Goal: Task Accomplishment & Management: Manage account settings

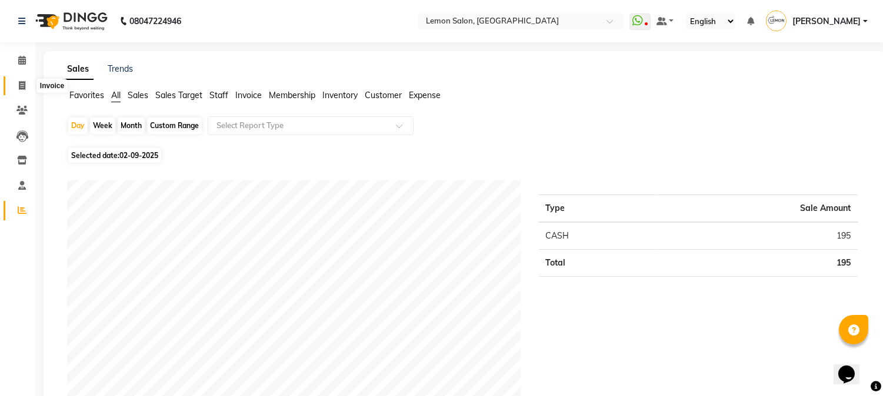
click at [19, 90] on icon at bounding box center [22, 85] width 6 height 9
select select "service"
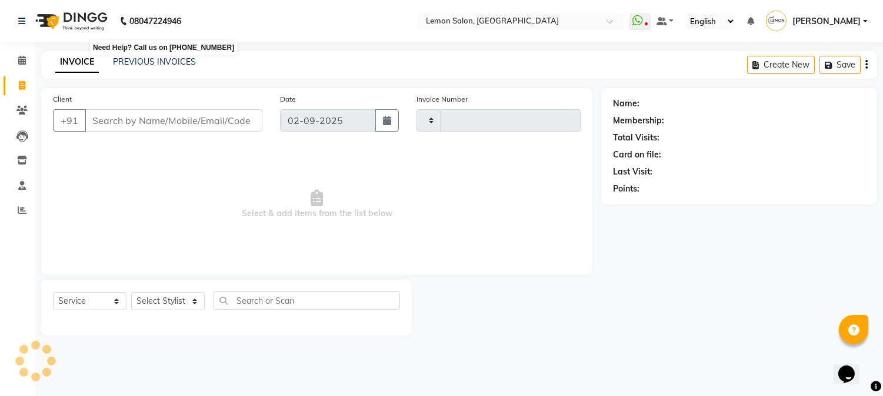
type input "2679"
select select "565"
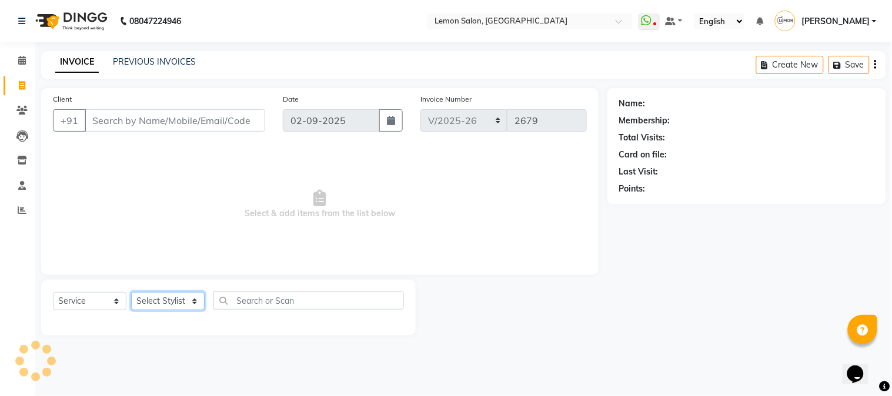
click at [171, 301] on select "Select Stylist" at bounding box center [168, 301] width 74 height 18
select select "7417"
click at [131, 293] on select "Select Stylist [PERSON_NAME] [PERSON_NAME] Datta [PERSON_NAME] [PERSON_NAME] [P…" at bounding box center [168, 301] width 74 height 18
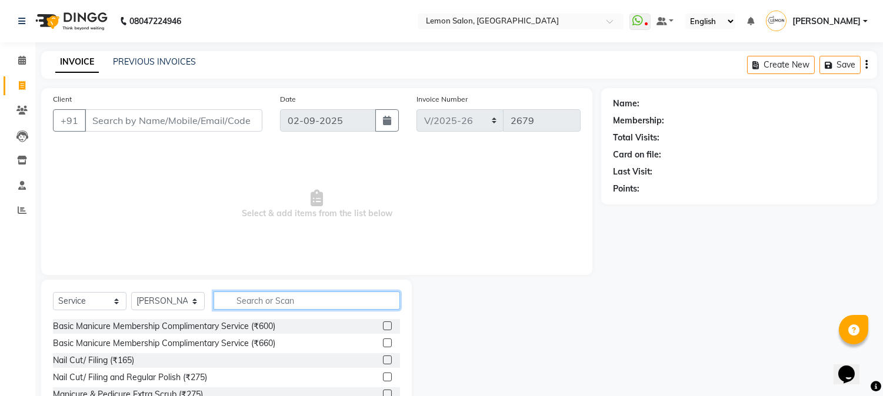
click at [272, 296] on input "text" at bounding box center [306, 301] width 186 height 18
type input "UPP"
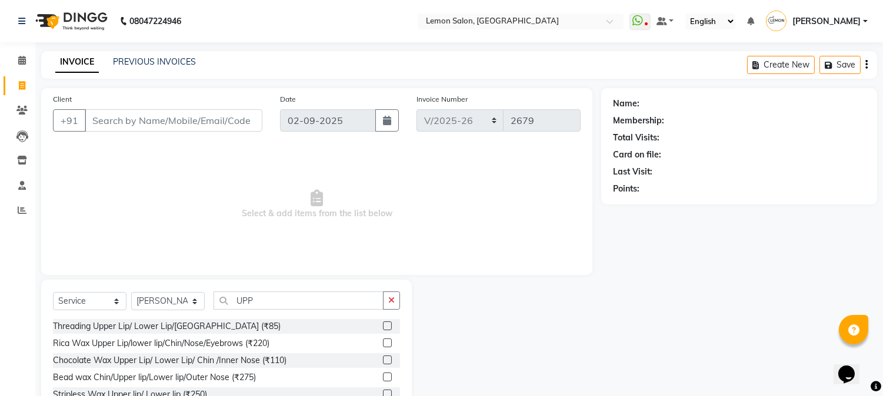
drag, startPoint x: 374, startPoint y: 343, endPoint x: 376, endPoint y: 336, distance: 8.0
click at [383, 343] on label at bounding box center [387, 343] width 9 height 9
click at [383, 343] on input "checkbox" at bounding box center [387, 344] width 8 height 8
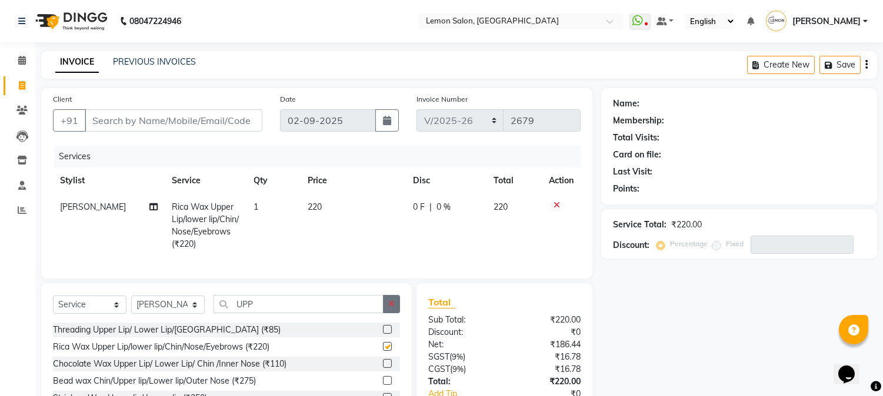
checkbox input "false"
click at [385, 313] on button "button" at bounding box center [391, 304] width 17 height 18
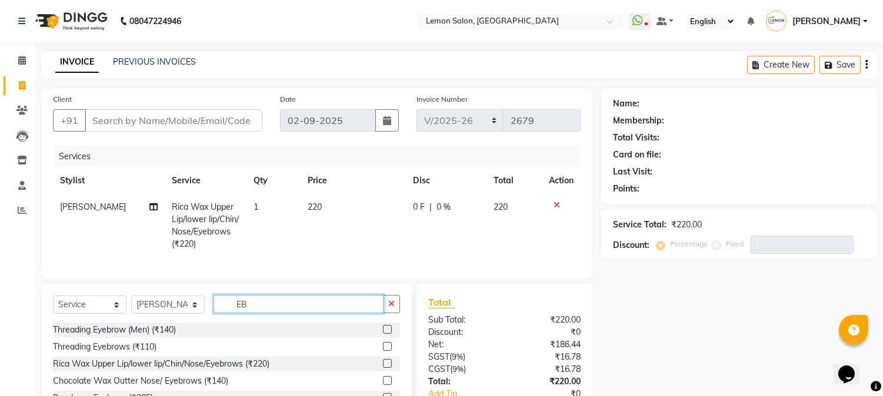
type input "EB"
click at [388, 351] on label at bounding box center [387, 346] width 9 height 9
click at [388, 351] on input "checkbox" at bounding box center [387, 347] width 8 height 8
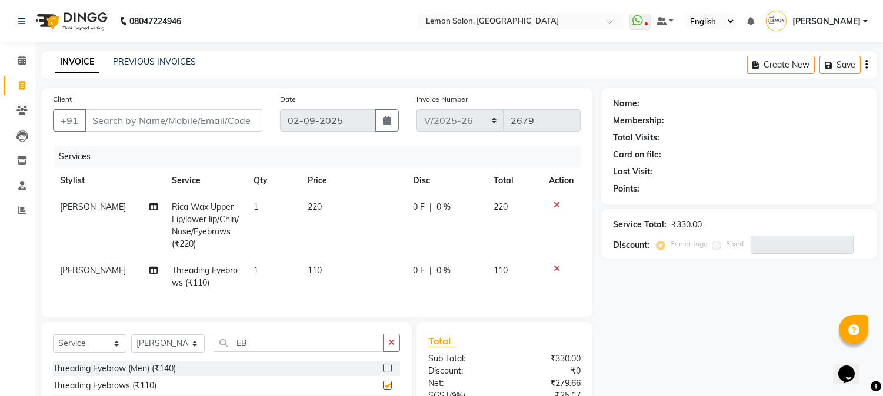
checkbox input "false"
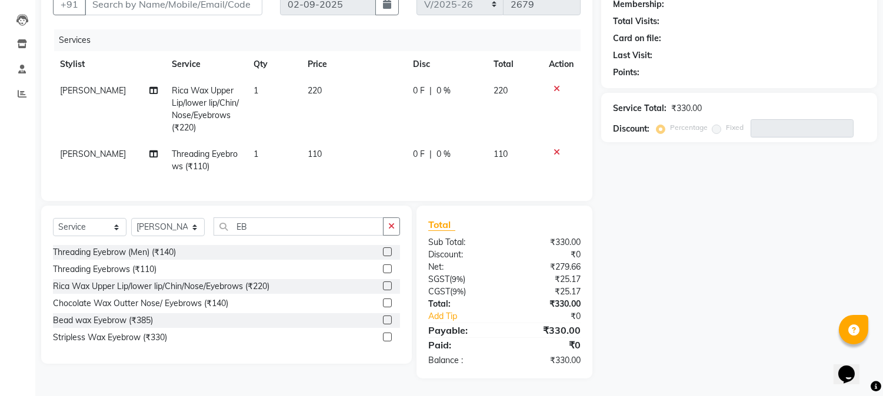
click at [218, 102] on span "Rica Wax Upper Lip/lower lip/Chin/Nose/Eyebrows (₹220)" at bounding box center [205, 109] width 67 height 48
select select "7417"
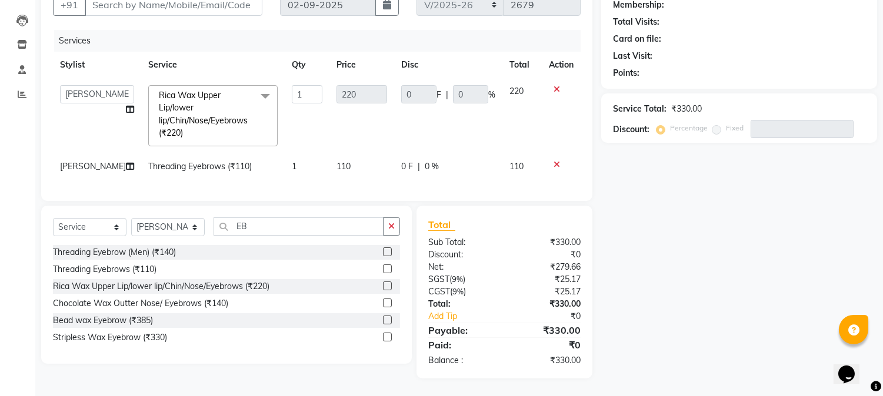
click at [218, 102] on span "Rica Wax Upper Lip/lower lip/Chin/Nose/Eyebrows (₹220) x" at bounding box center [208, 114] width 104 height 51
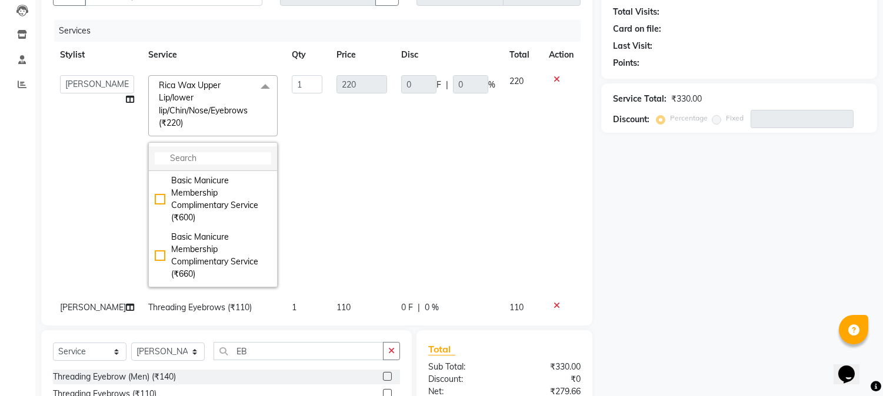
click at [210, 159] on input "multiselect-search" at bounding box center [213, 158] width 116 height 12
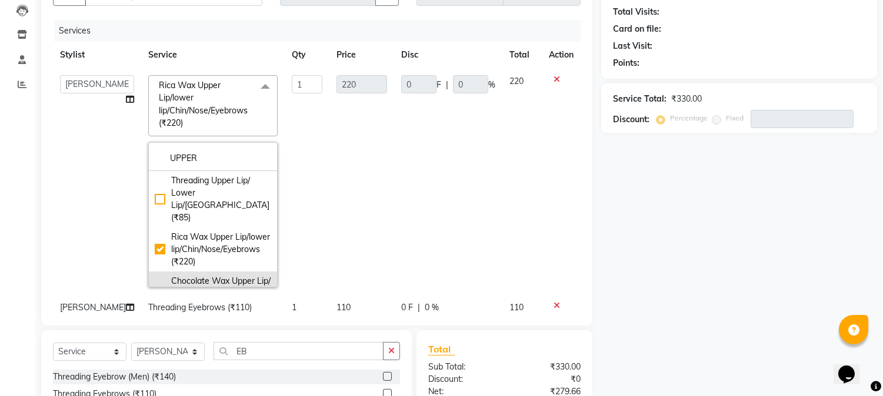
type input "UPPER"
click at [155, 281] on div "Chocolate Wax Upper Lip/ Lower Lip/ Chin /Inner Nose (₹110)" at bounding box center [213, 293] width 116 height 37
checkbox input "false"
checkbox input "true"
type input "110"
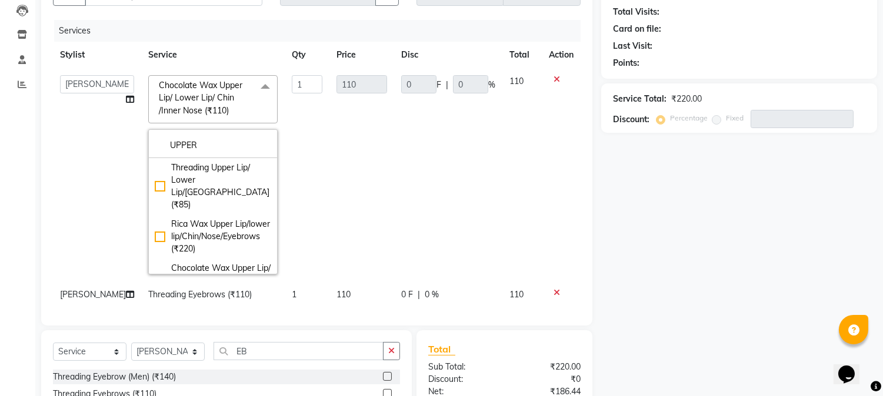
click at [0, 209] on div "Calendar Invoice Clients Leads Inventory Staff Reports Upcoming Tentative Confi…" at bounding box center [79, 206] width 159 height 596
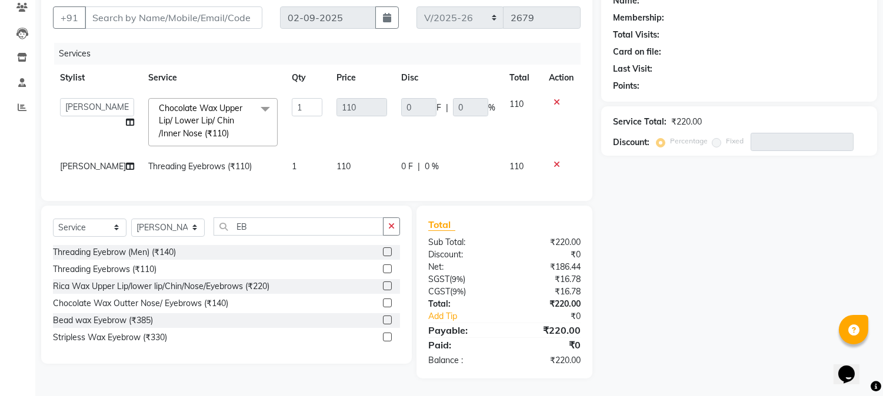
scroll to position [125, 0]
click at [8, 207] on div "Calendar Invoice Clients Leads Inventory Staff Reports Upcoming Tentative Confi…" at bounding box center [79, 155] width 159 height 448
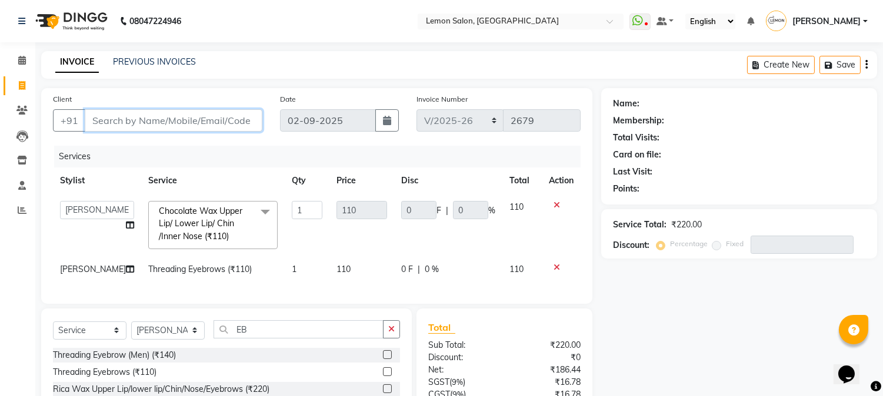
paste input "9769863030"
type input "9769863030"
type input "0"
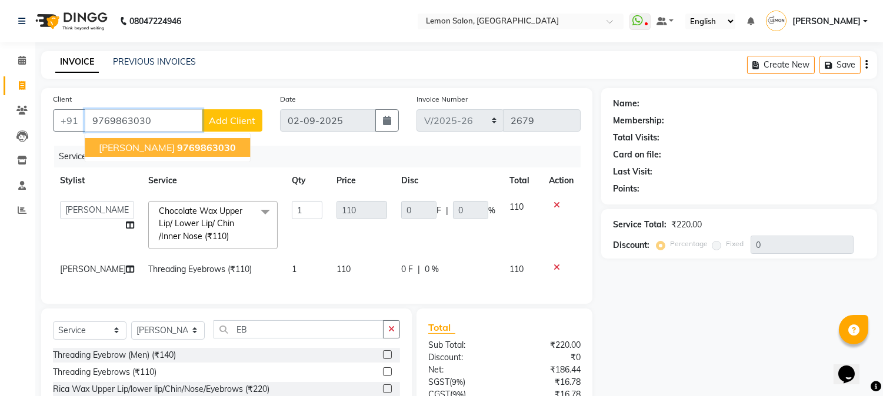
click at [196, 151] on span "9769863030" at bounding box center [206, 148] width 59 height 12
type input "9769863030"
type input "22"
type input "20"
select select "1: Object"
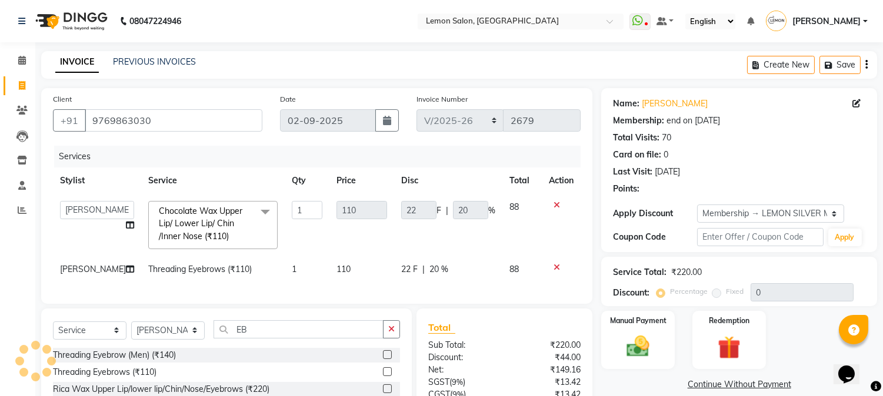
type input "20"
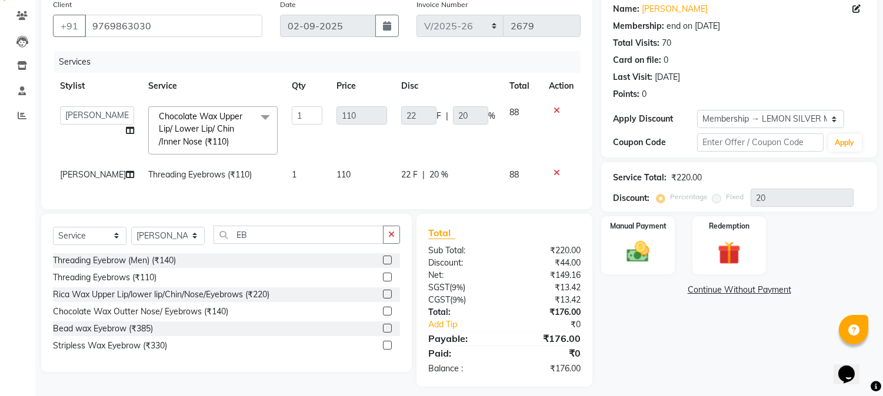
scroll to position [125, 0]
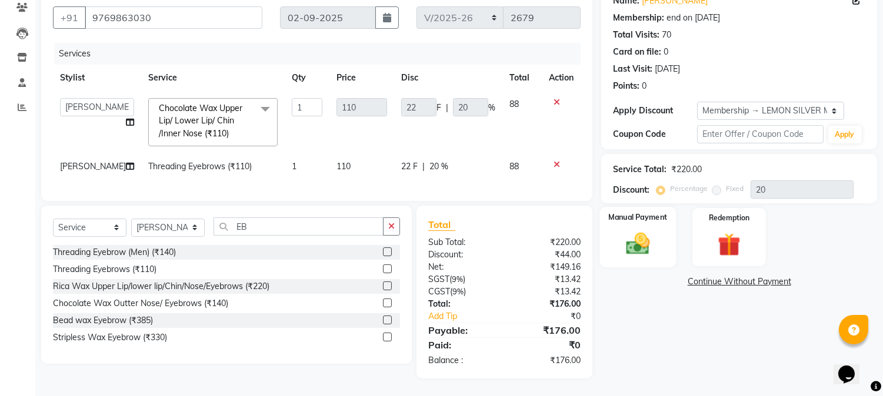
click at [634, 207] on div "Manual Payment" at bounding box center [638, 237] width 76 height 60
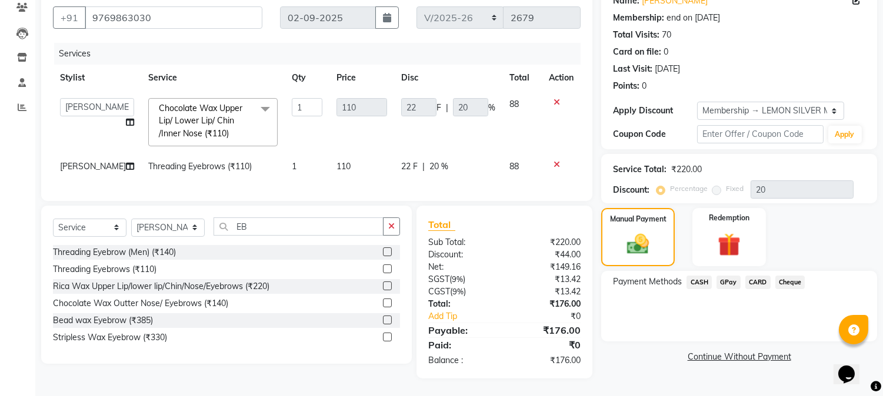
click at [700, 276] on span "CASH" at bounding box center [698, 283] width 25 height 14
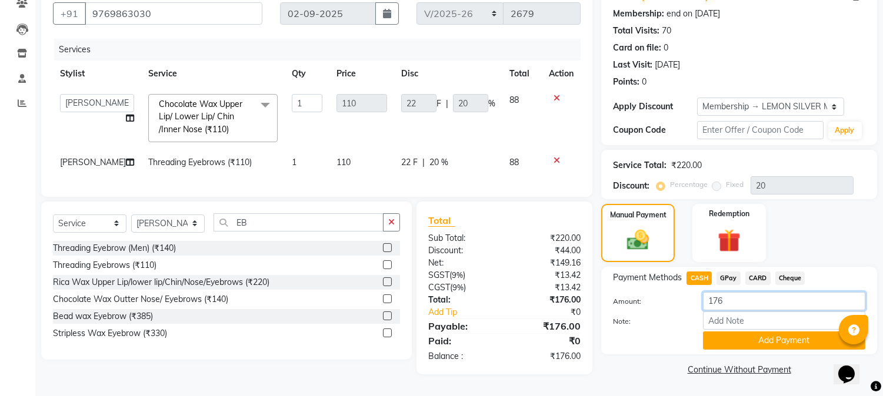
drag, startPoint x: 743, startPoint y: 288, endPoint x: 480, endPoint y: 278, distance: 263.1
click at [484, 279] on div "Client [PHONE_NUMBER] Date [DATE] Invoice Number MLD/2025-26 V/2025 V/[PHONE_NU…" at bounding box center [458, 180] width 853 height 398
type input "200"
click at [724, 332] on button "Add Payment" at bounding box center [784, 341] width 162 height 18
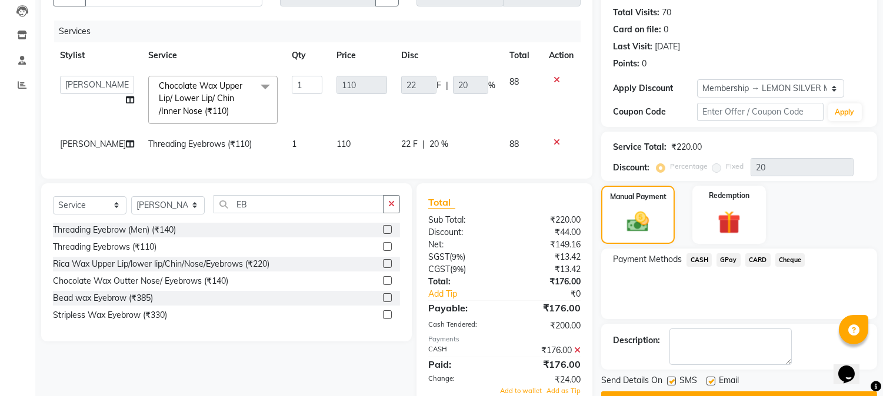
scroll to position [249, 0]
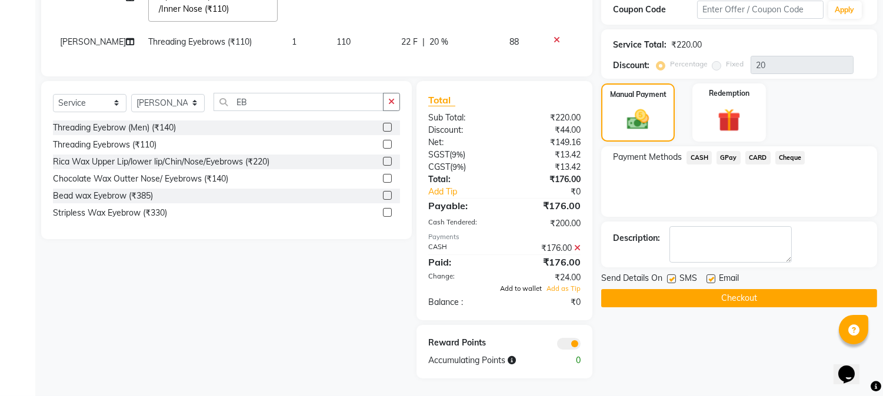
click at [516, 287] on span "Add to wallet" at bounding box center [521, 289] width 42 height 8
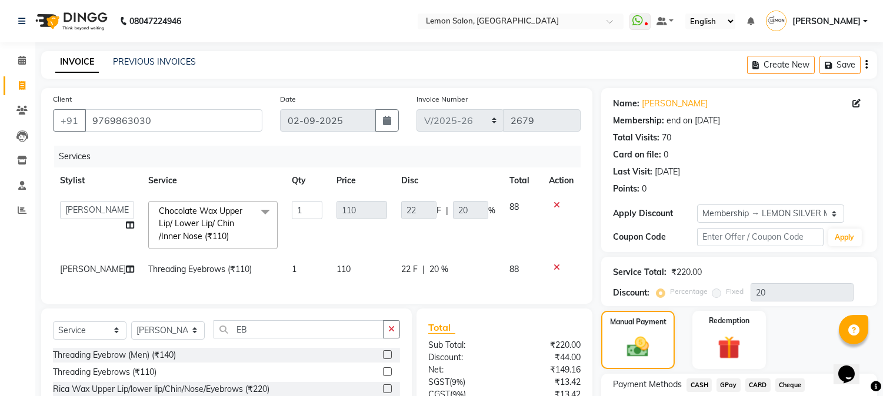
scroll to position [239, 0]
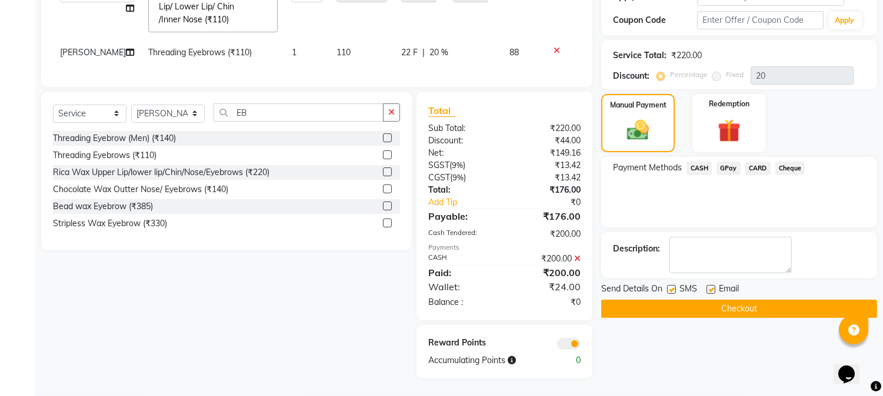
click at [715, 300] on button "Checkout" at bounding box center [739, 309] width 276 height 18
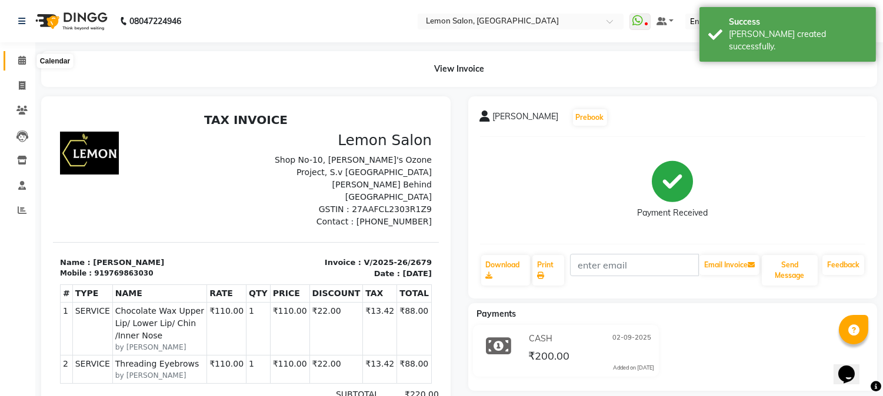
click at [16, 62] on span at bounding box center [22, 61] width 21 height 14
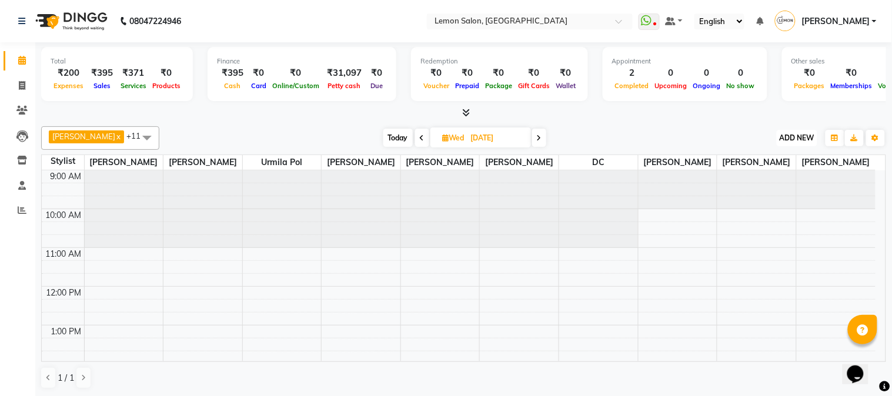
click at [792, 143] on button "ADD NEW Toggle Dropdown" at bounding box center [797, 138] width 41 height 16
click at [467, 116] on icon at bounding box center [466, 112] width 8 height 9
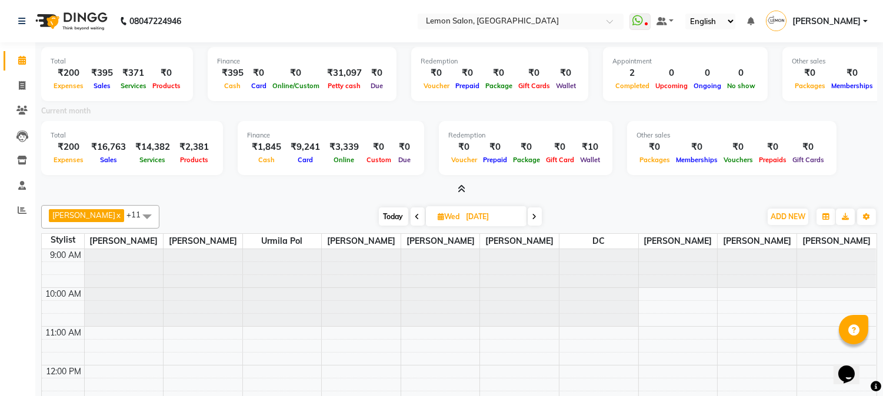
click at [461, 187] on icon at bounding box center [462, 189] width 8 height 9
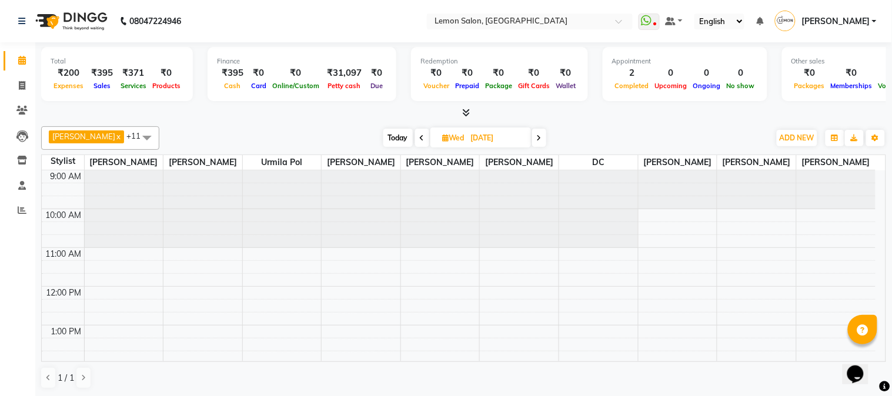
click at [398, 136] on span "Today" at bounding box center [397, 138] width 29 height 18
type input "02-09-2025"
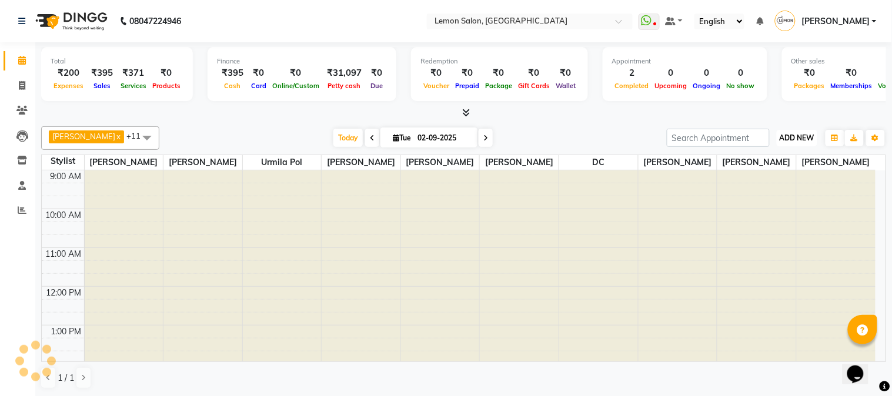
click at [796, 138] on span "ADD NEW" at bounding box center [797, 138] width 35 height 9
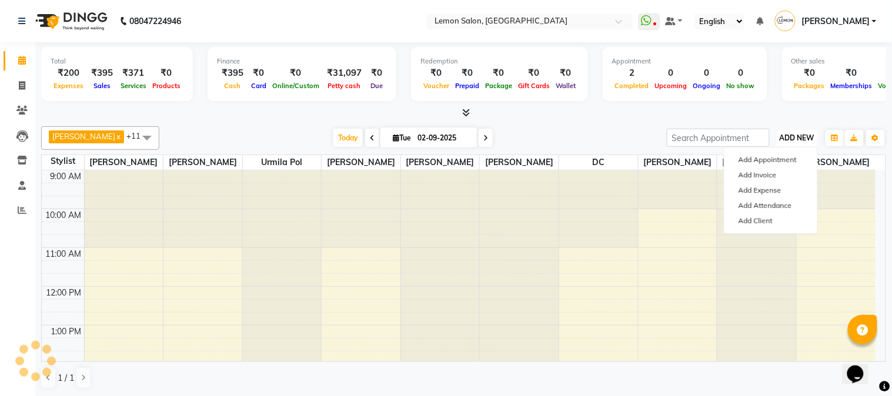
scroll to position [195, 0]
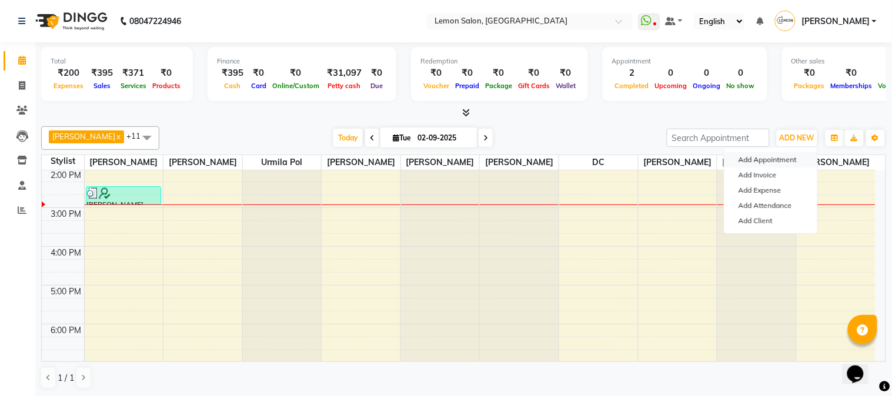
click at [762, 162] on button "Add Appointment" at bounding box center [771, 159] width 93 height 15
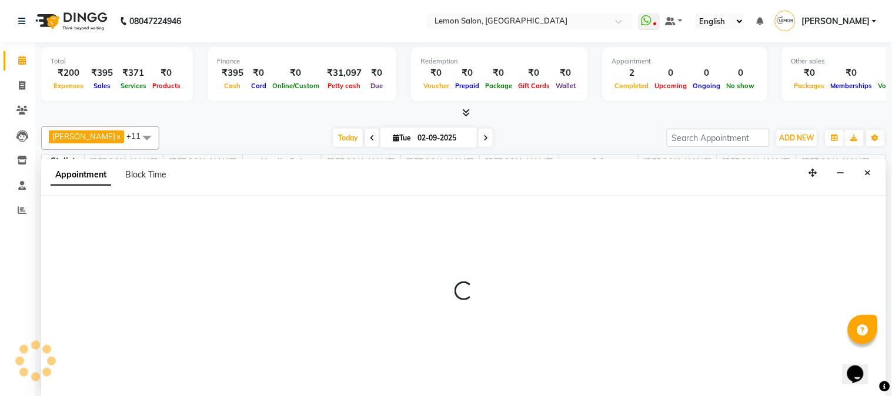
select select "tentative"
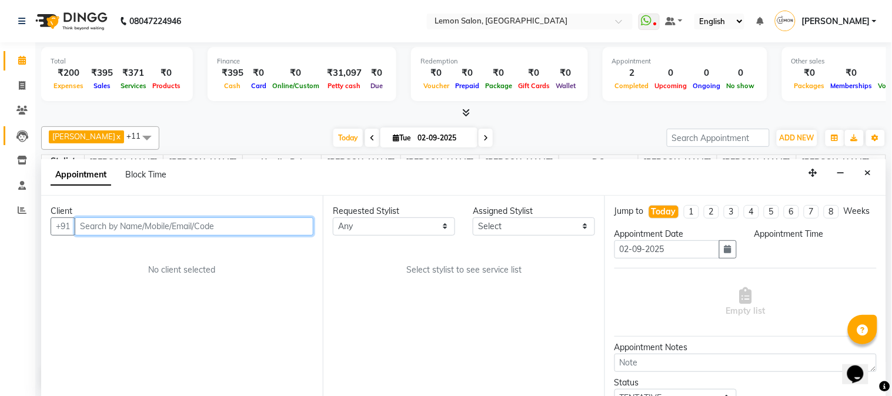
select select "600"
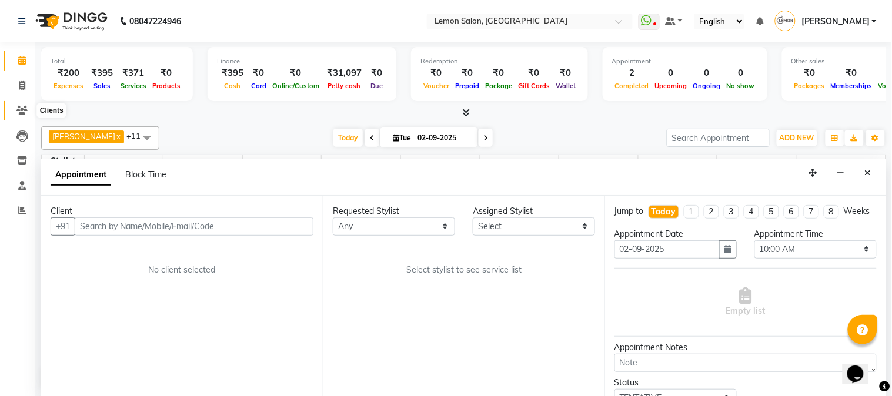
click at [19, 115] on span at bounding box center [22, 111] width 21 height 14
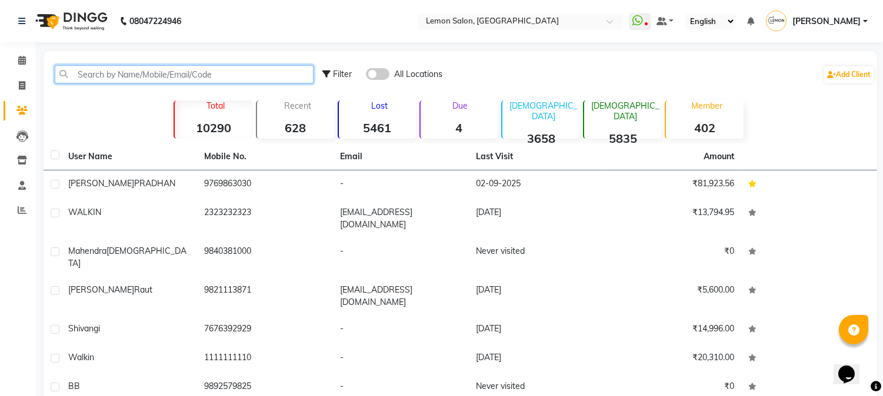
click at [119, 73] on input "text" at bounding box center [184, 74] width 259 height 18
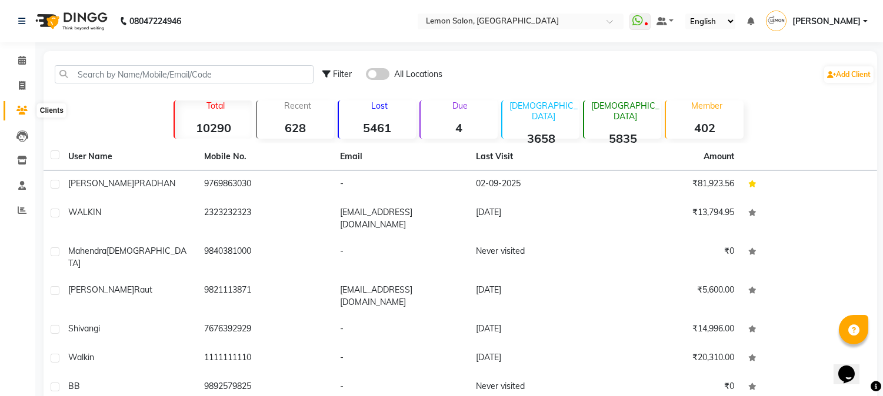
click at [13, 108] on span at bounding box center [22, 111] width 21 height 14
click at [21, 84] on icon at bounding box center [22, 85] width 6 height 9
select select "service"
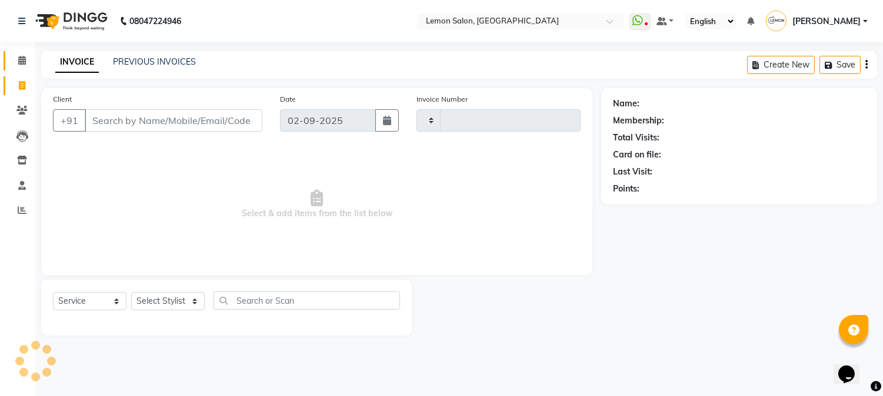
type input "2680"
select select "565"
click at [22, 60] on icon at bounding box center [22, 60] width 8 height 9
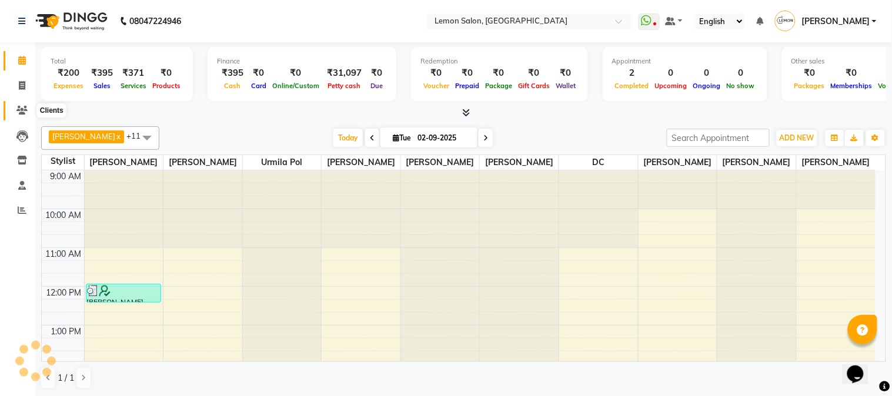
click at [18, 104] on span at bounding box center [22, 111] width 21 height 14
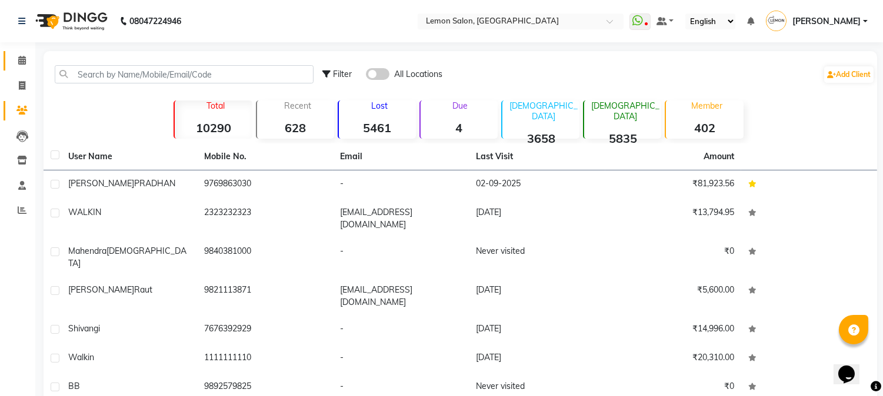
click at [18, 68] on link "Calendar" at bounding box center [18, 60] width 28 height 19
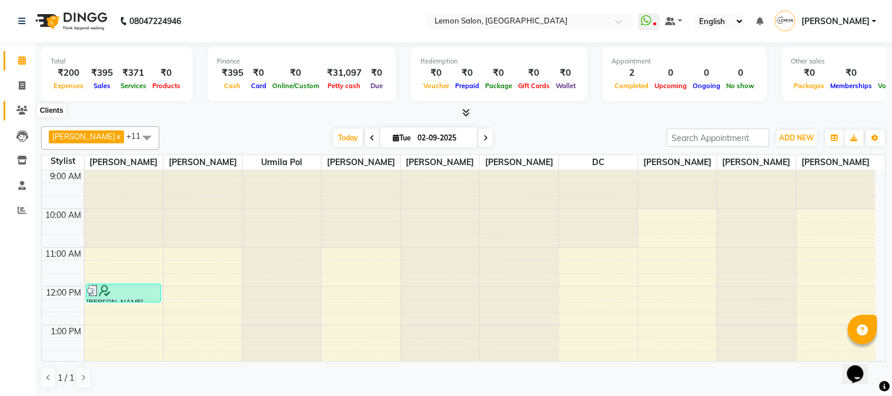
click at [20, 110] on icon at bounding box center [21, 110] width 11 height 9
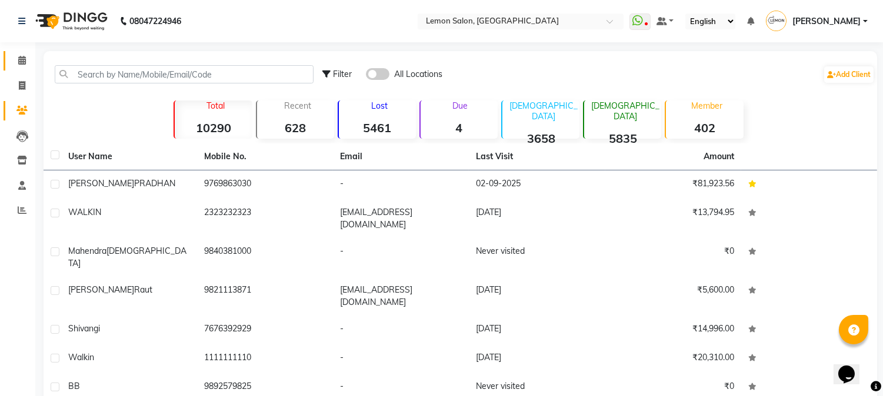
click at [6, 69] on link "Calendar" at bounding box center [18, 60] width 28 height 19
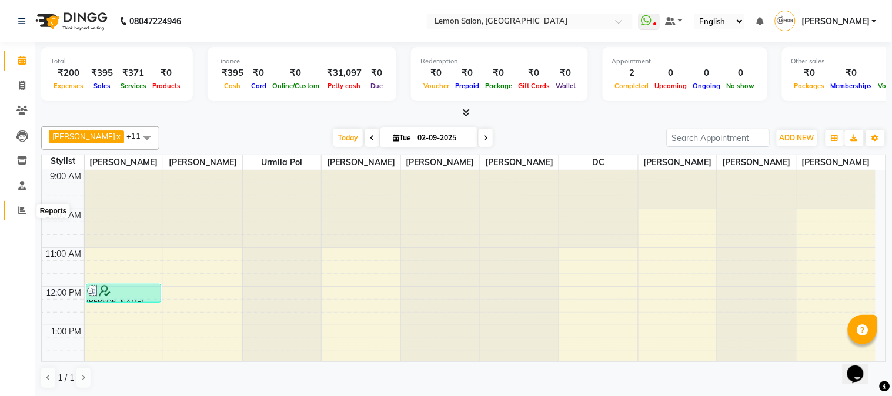
click at [13, 216] on span at bounding box center [22, 211] width 21 height 14
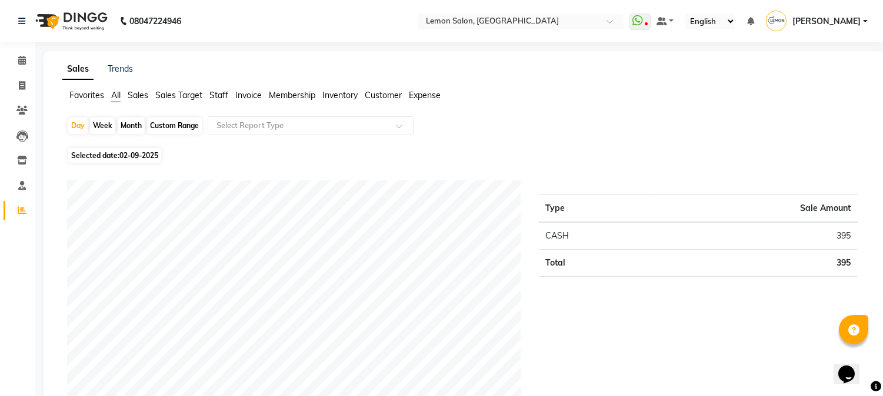
click at [245, 68] on div "Sales Trends" at bounding box center [464, 69] width 819 height 12
click at [18, 185] on icon at bounding box center [22, 185] width 8 height 9
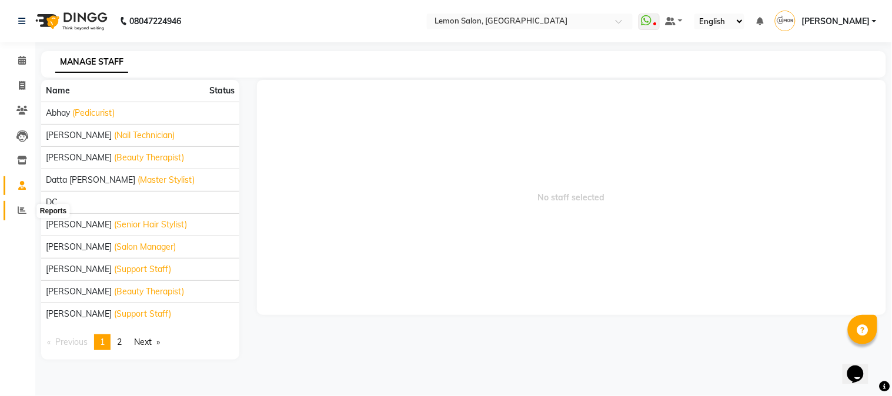
click at [21, 212] on icon at bounding box center [22, 210] width 9 height 9
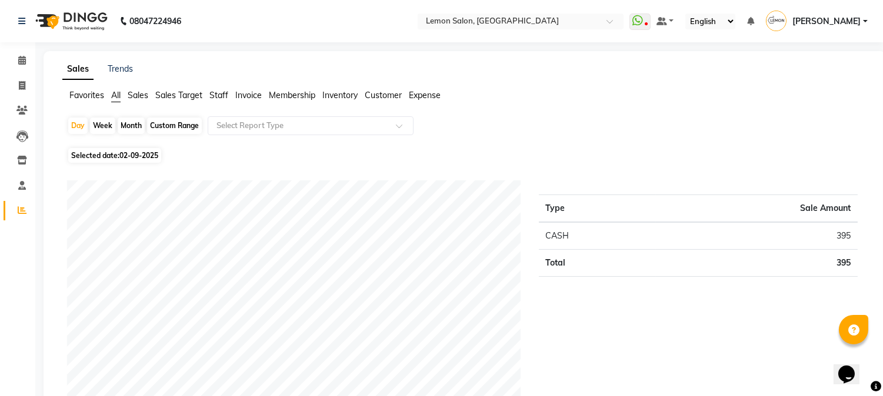
click at [134, 124] on div "Month" at bounding box center [131, 126] width 27 height 16
select select "9"
select select "2025"
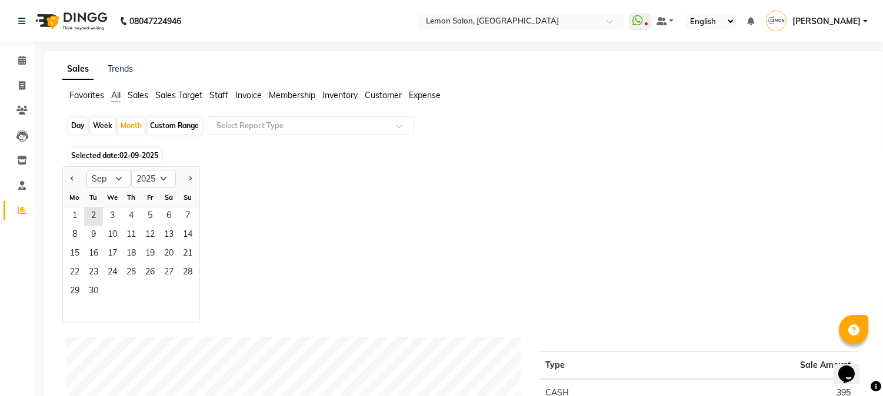
click at [66, 174] on div at bounding box center [75, 178] width 24 height 19
click at [72, 176] on span "Previous month" at bounding box center [73, 178] width 4 height 4
select select "8"
click at [186, 290] on span "31" at bounding box center [187, 292] width 19 height 19
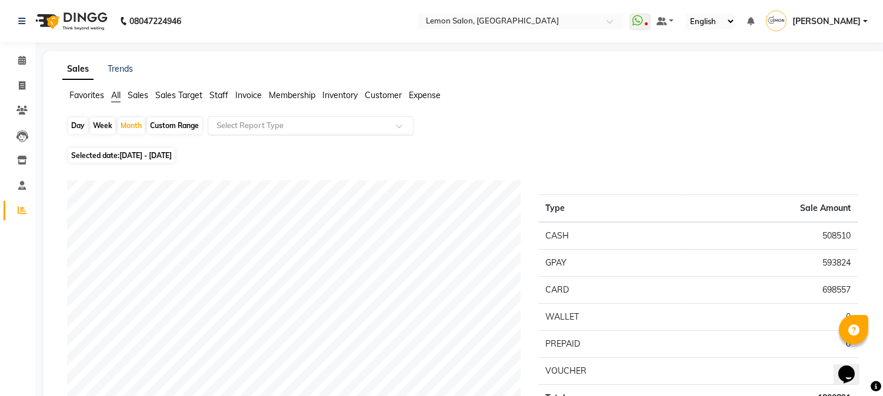
click at [311, 127] on input "text" at bounding box center [298, 126] width 169 height 12
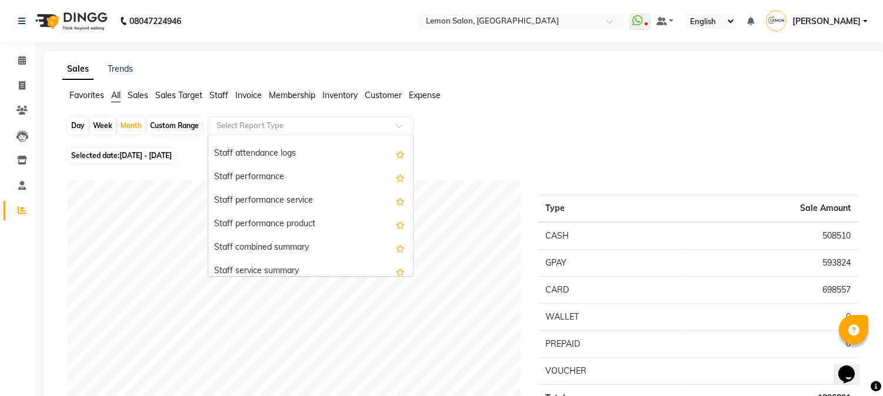
scroll to position [428, 0]
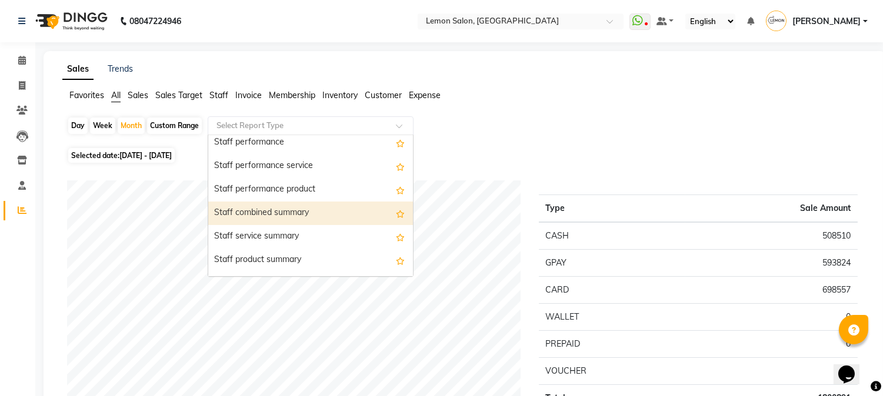
click at [286, 212] on div "Staff combined summary" at bounding box center [310, 214] width 205 height 24
select select "csv"
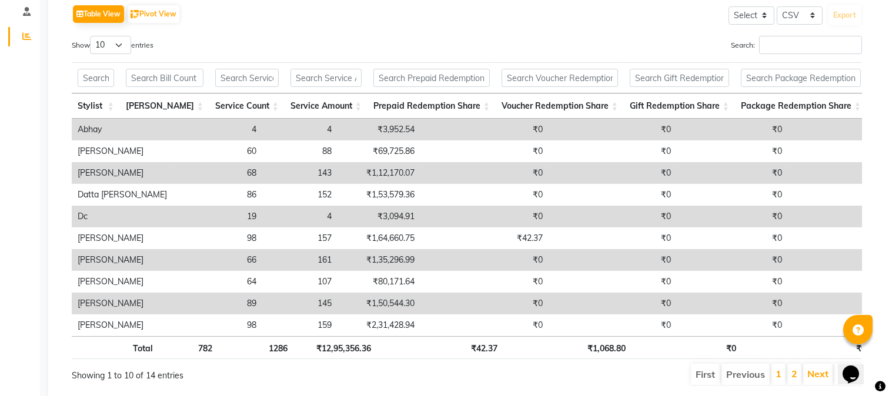
scroll to position [0, 0]
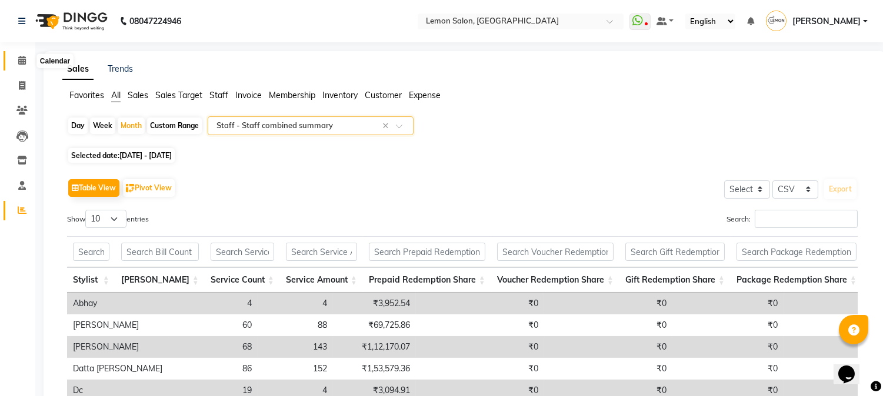
click at [22, 61] on icon at bounding box center [22, 60] width 8 height 9
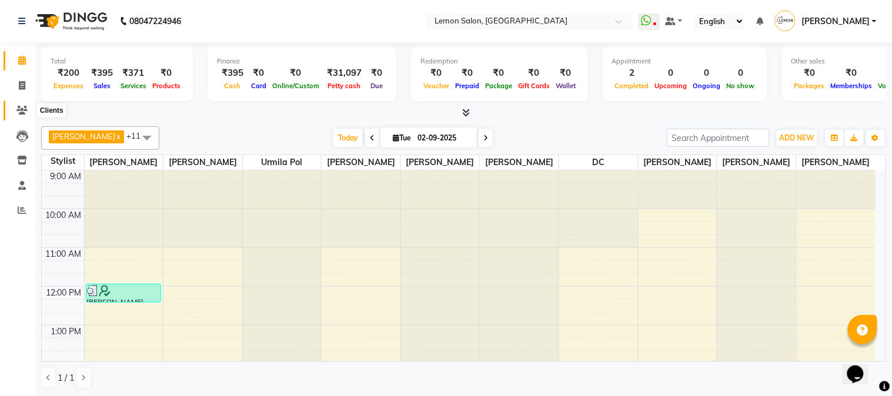
click at [21, 106] on icon at bounding box center [21, 110] width 11 height 9
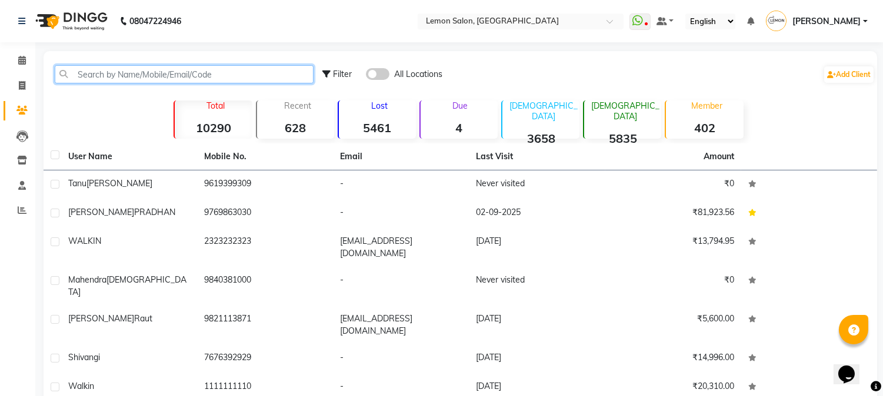
click at [127, 68] on input "text" at bounding box center [184, 74] width 259 height 18
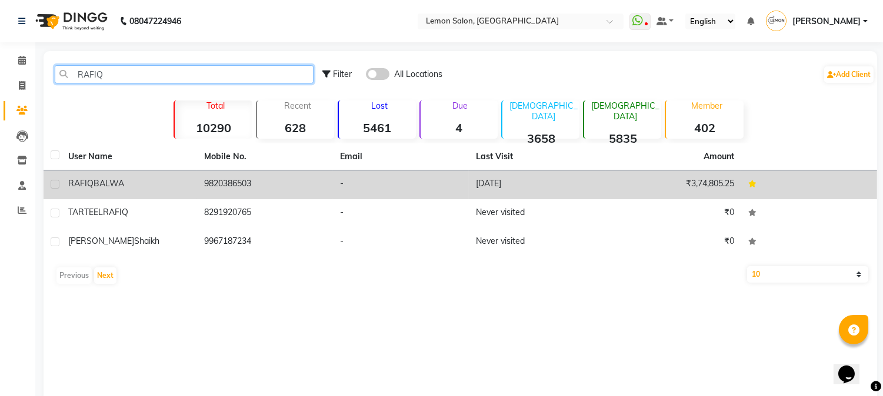
type input "RAFIQ"
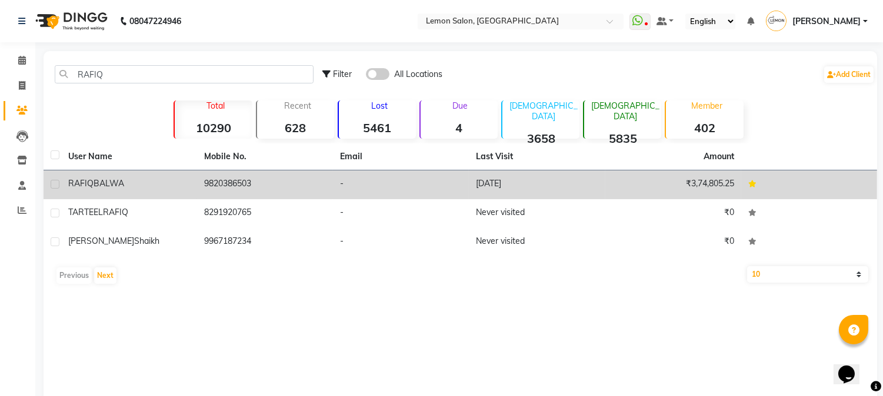
click at [221, 178] on td "9820386503" at bounding box center [265, 185] width 136 height 29
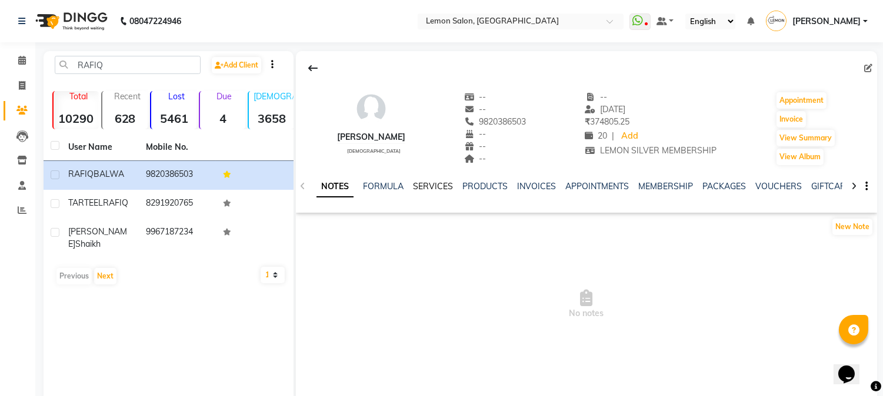
click at [428, 186] on link "SERVICES" at bounding box center [433, 186] width 40 height 11
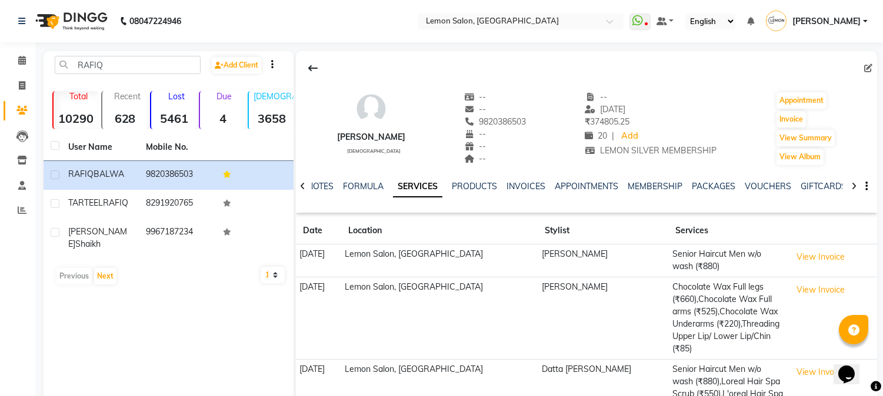
scroll to position [174, 0]
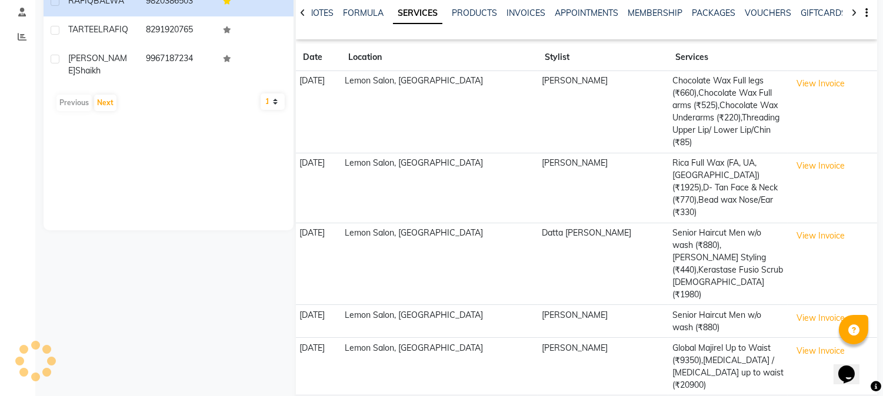
scroll to position [161, 0]
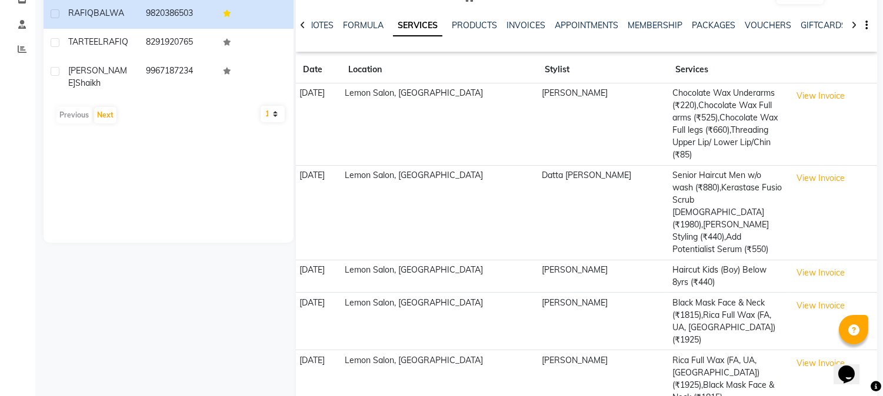
scroll to position [0, 0]
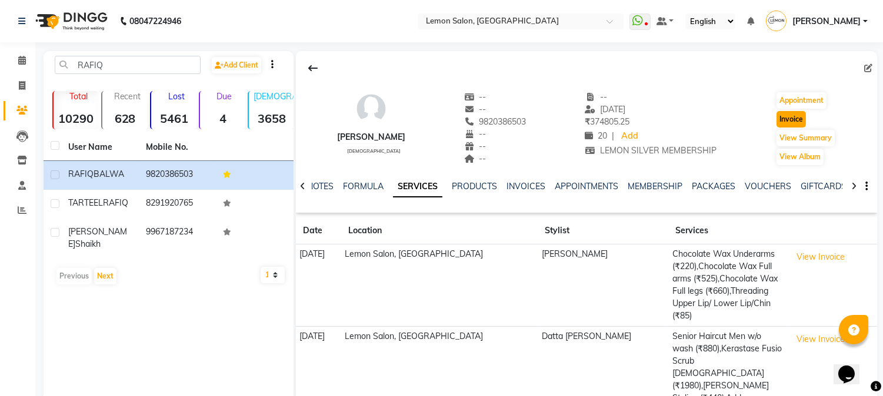
click at [779, 120] on button "Invoice" at bounding box center [790, 119] width 29 height 16
select select "service"
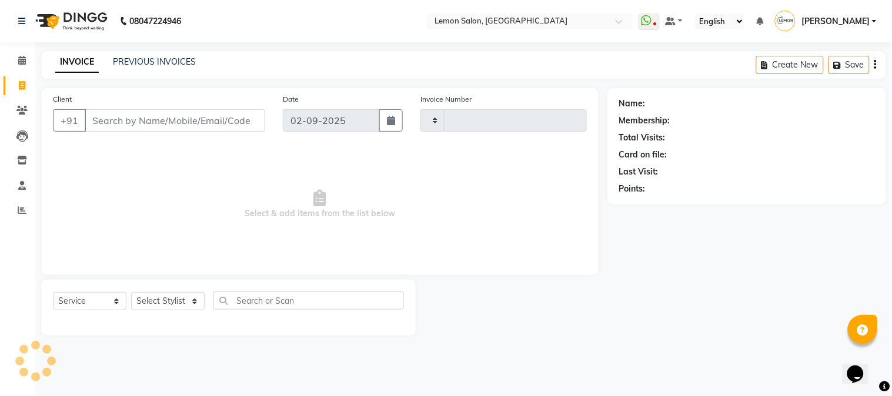
type input "2680"
select select "565"
type input "9820386503"
select select "1: Object"
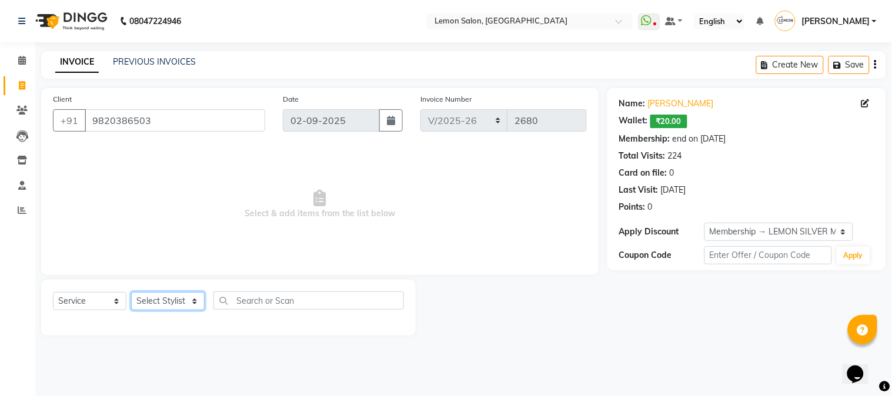
click at [158, 300] on select "Select Stylist [PERSON_NAME] [PERSON_NAME] Datta [PERSON_NAME] [PERSON_NAME] [P…" at bounding box center [168, 301] width 74 height 18
select select "7420"
click at [131, 293] on select "Select Stylist [PERSON_NAME] [PERSON_NAME] Datta [PERSON_NAME] [PERSON_NAME] [P…" at bounding box center [168, 301] width 74 height 18
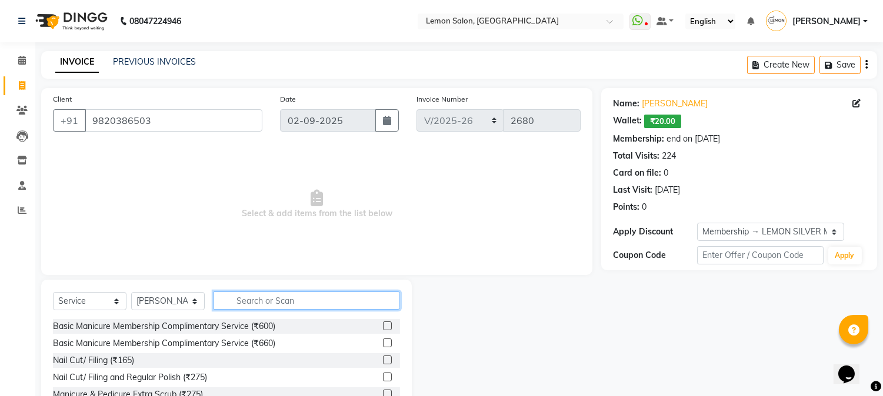
click at [258, 304] on input "text" at bounding box center [306, 301] width 186 height 18
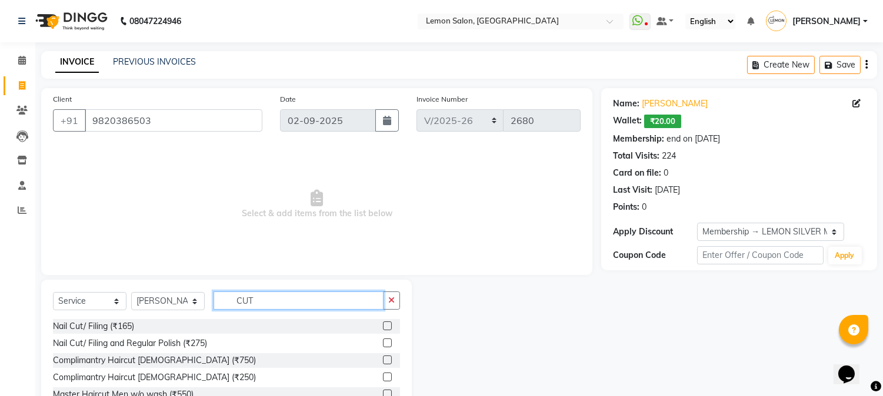
scroll to position [74, 0]
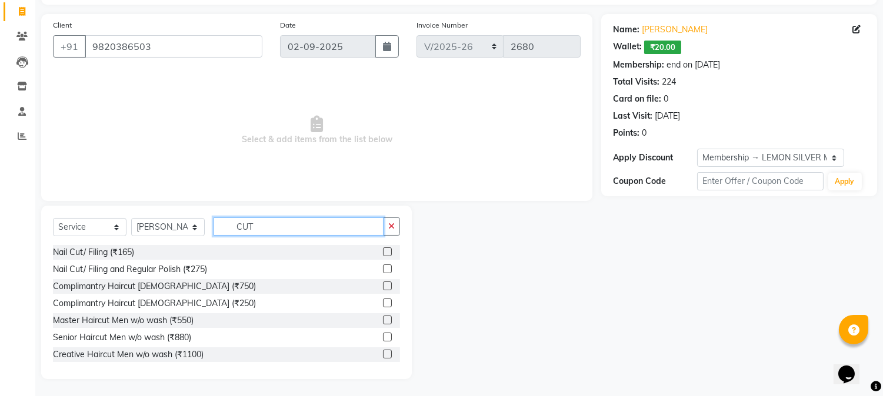
type input "CUT"
click at [383, 321] on label at bounding box center [387, 320] width 9 height 9
click at [383, 321] on input "checkbox" at bounding box center [387, 321] width 8 height 8
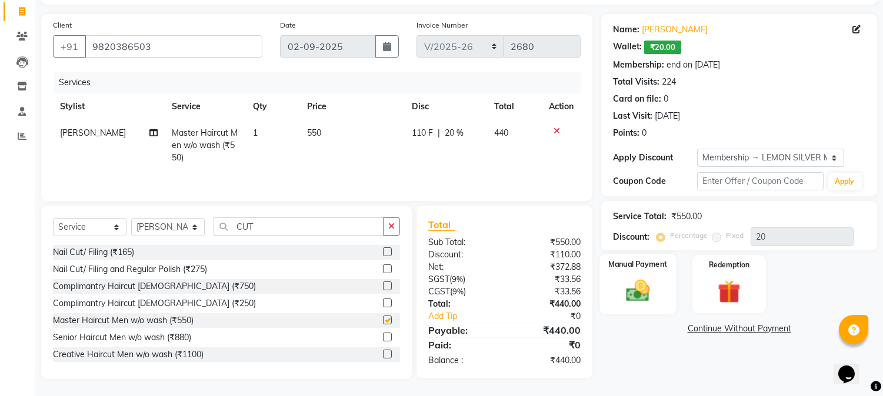
checkbox input "false"
click at [647, 295] on img at bounding box center [638, 292] width 39 height 28
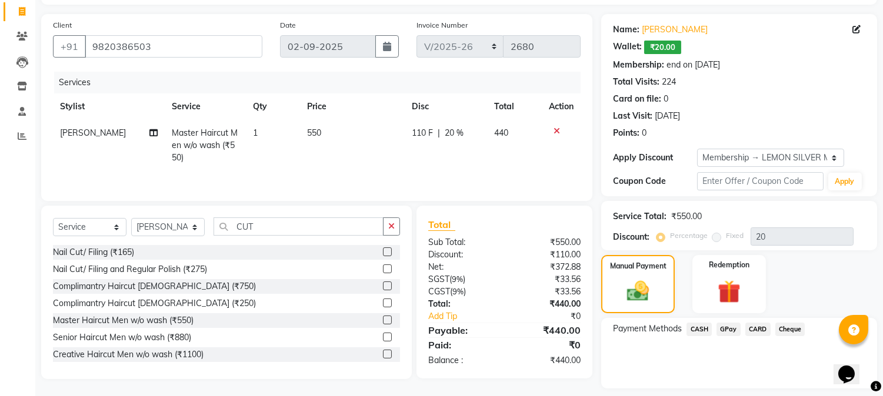
drag, startPoint x: 653, startPoint y: 361, endPoint x: 658, endPoint y: 373, distance: 13.6
click at [658, 373] on div "Payment Methods CASH GPay CARD Cheque" at bounding box center [739, 353] width 276 height 71
click at [658, 374] on div "Payment Methods CASH GPay CARD Cheque" at bounding box center [739, 353] width 276 height 71
click at [8, 32] on link "Clients" at bounding box center [18, 36] width 28 height 19
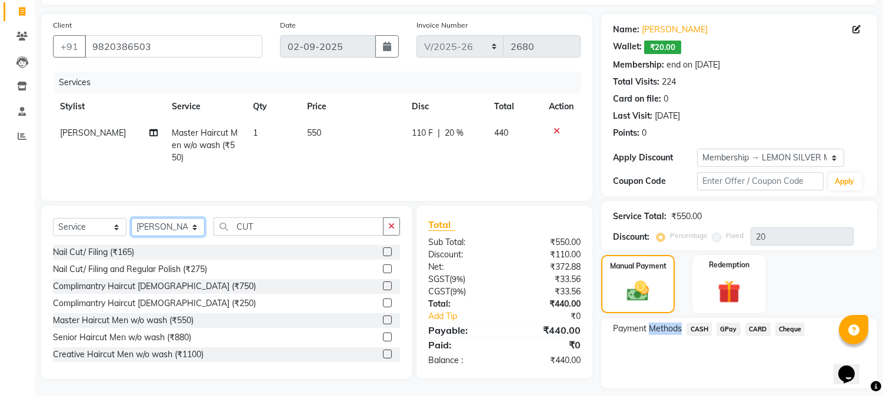
click at [161, 228] on select "Select Stylist [PERSON_NAME] [PERSON_NAME] Datta [PERSON_NAME] [PERSON_NAME] [P…" at bounding box center [168, 227] width 74 height 18
click at [131, 219] on select "Select Stylist [PERSON_NAME] [PERSON_NAME] Datta [PERSON_NAME] [PERSON_NAME] [P…" at bounding box center [168, 227] width 74 height 18
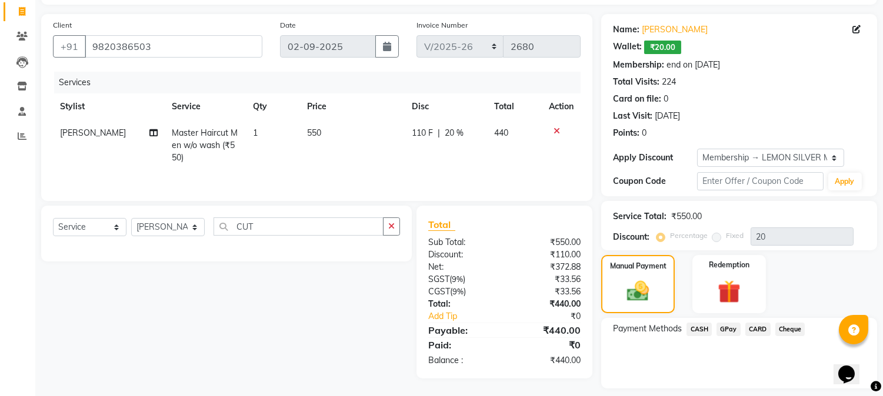
click at [161, 240] on div "Select Service Product Membership Package Voucher Prepaid Gift Card Select Styl…" at bounding box center [226, 232] width 347 height 28
click at [162, 230] on select "Select Stylist [PERSON_NAME] [PERSON_NAME] Datta [PERSON_NAME] [PERSON_NAME] [P…" at bounding box center [168, 227] width 74 height 18
select select "7417"
click at [131, 219] on select "Select Stylist [PERSON_NAME] [PERSON_NAME] Datta [PERSON_NAME] [PERSON_NAME] [P…" at bounding box center [168, 227] width 74 height 18
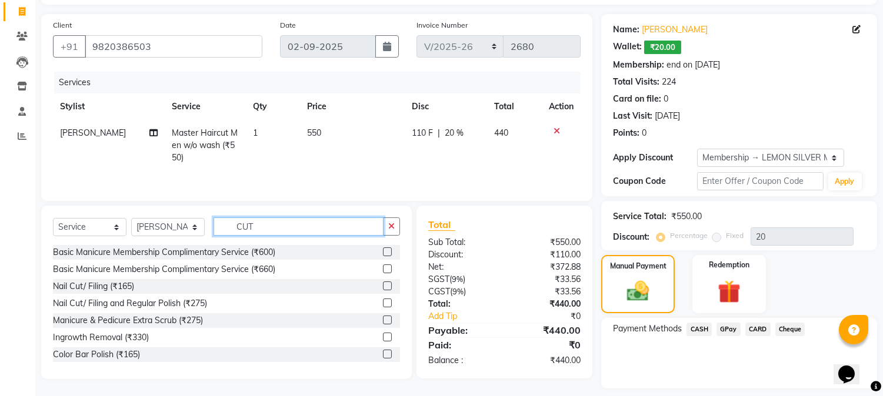
click at [275, 221] on input "CUT" at bounding box center [298, 227] width 170 height 18
type input "C"
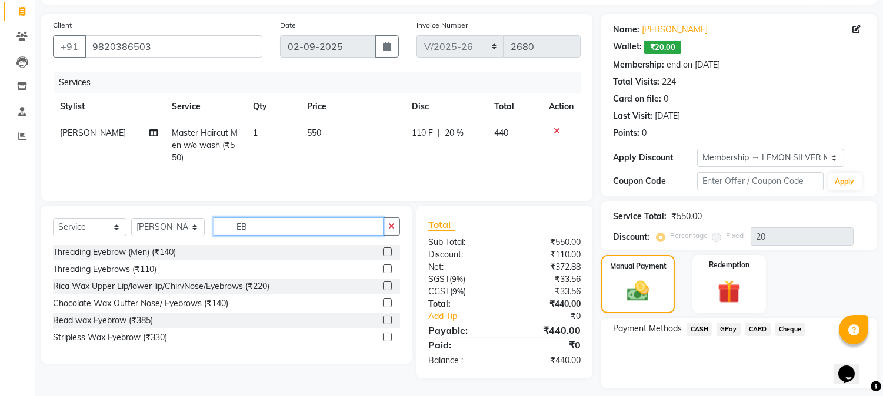
type input "EB"
click at [386, 272] on label at bounding box center [387, 269] width 9 height 9
click at [386, 272] on input "checkbox" at bounding box center [387, 270] width 8 height 8
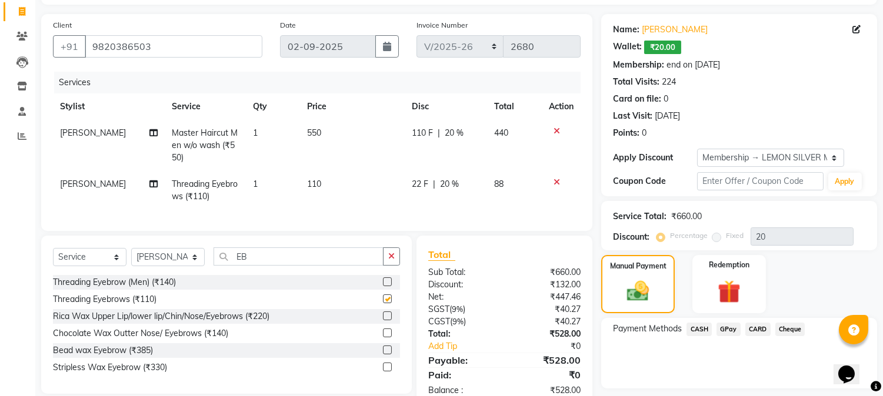
checkbox input "false"
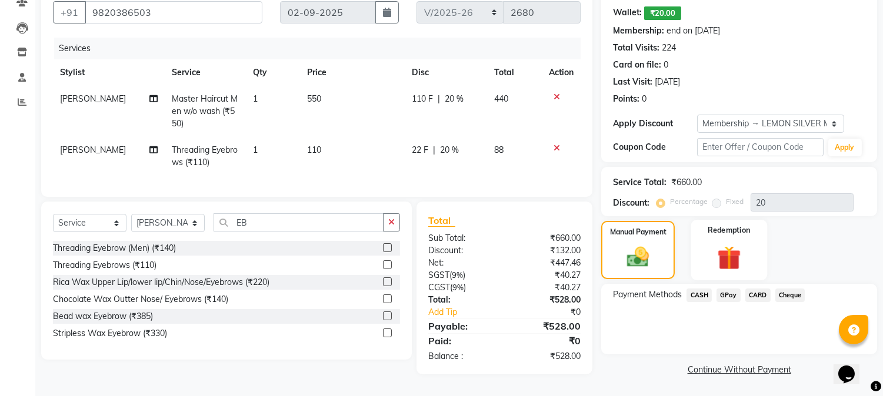
click at [728, 256] on img at bounding box center [728, 257] width 39 height 29
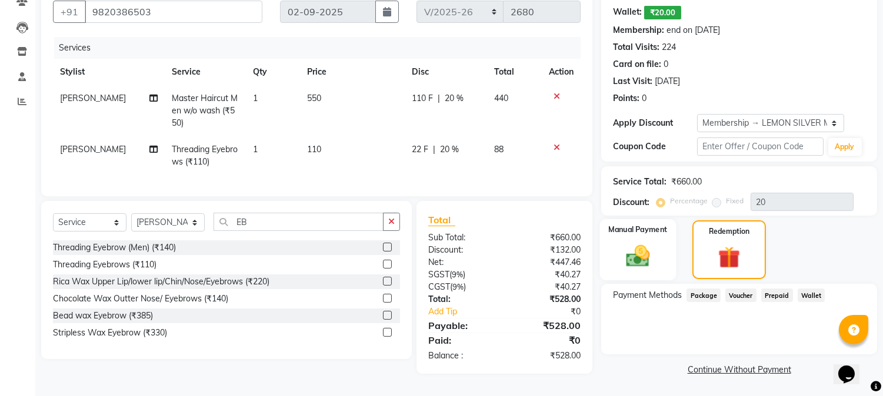
click at [634, 243] on img at bounding box center [638, 257] width 39 height 28
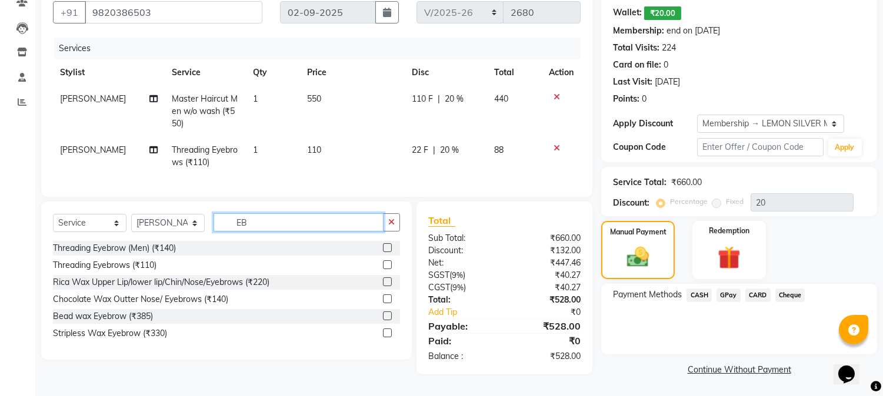
click at [262, 225] on input "EB" at bounding box center [298, 222] width 170 height 18
type input "E"
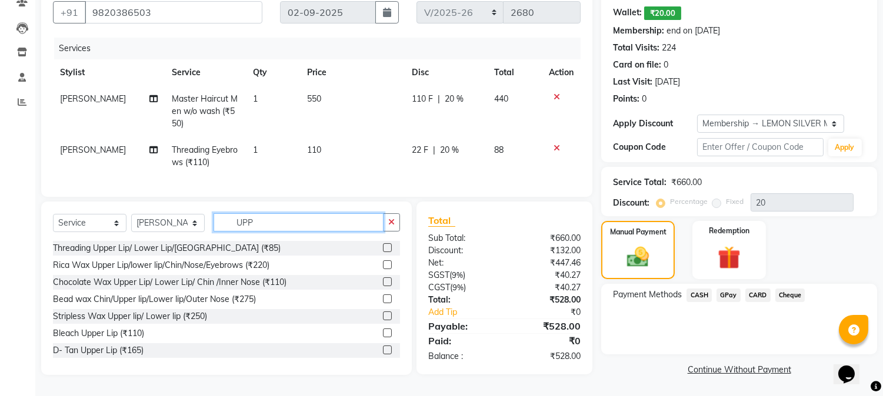
type input "UPP"
click at [383, 252] on label at bounding box center [387, 247] width 9 height 9
click at [383, 252] on input "checkbox" at bounding box center [387, 249] width 8 height 8
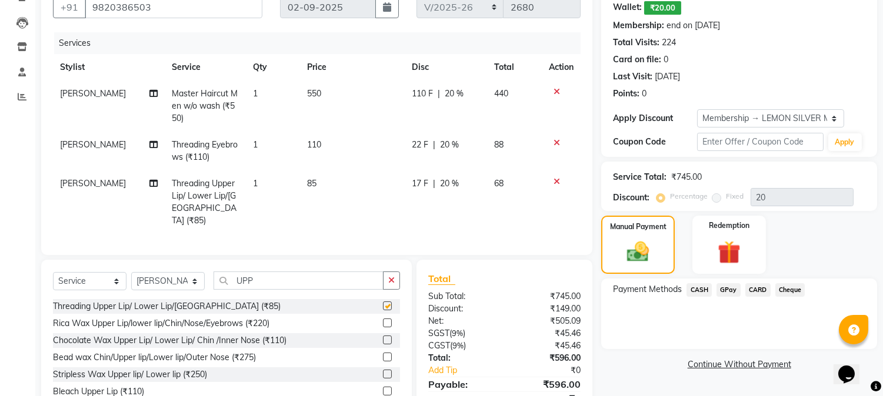
checkbox input "false"
click at [258, 185] on td "1" at bounding box center [273, 203] width 54 height 64
select select "7417"
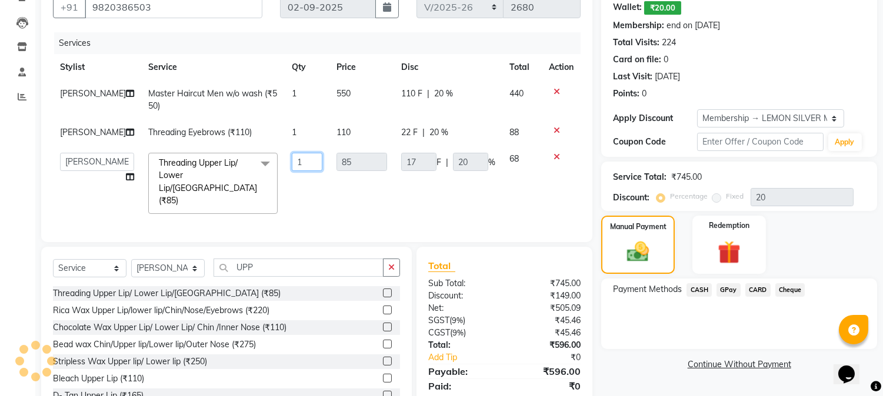
click at [299, 171] on input "1" at bounding box center [307, 162] width 31 height 18
type input "2"
click at [341, 206] on td "85" at bounding box center [361, 183] width 65 height 75
select select "7417"
click at [731, 242] on img at bounding box center [728, 252] width 39 height 29
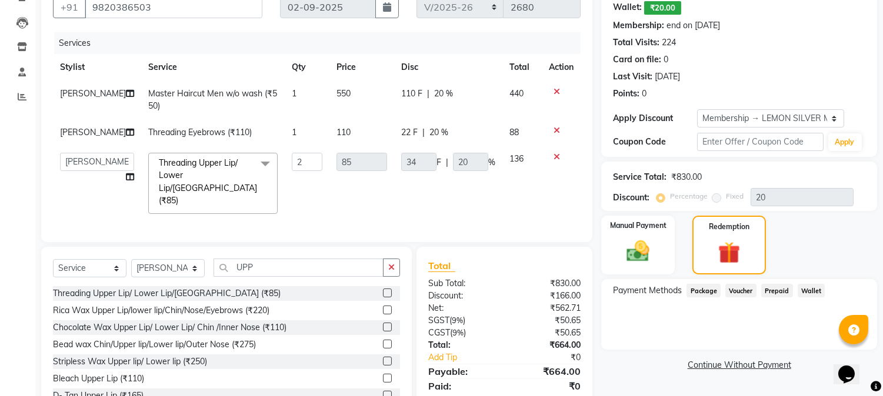
click at [807, 292] on span "Wallet" at bounding box center [812, 291] width 28 height 14
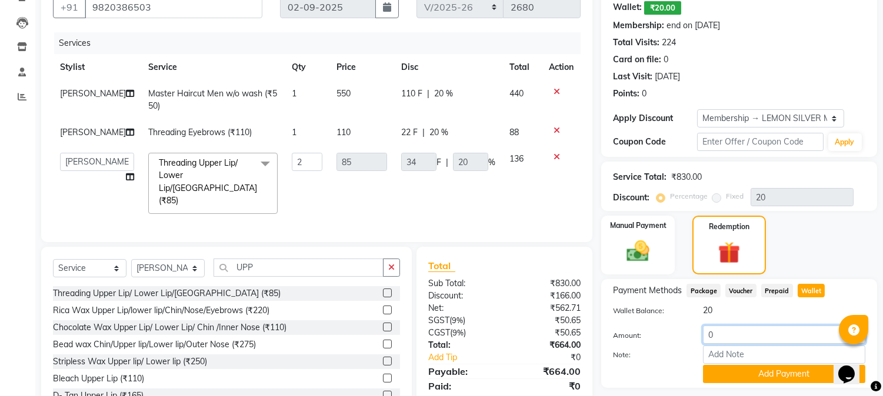
drag, startPoint x: 709, startPoint y: 339, endPoint x: 668, endPoint y: 349, distance: 41.9
click at [679, 348] on div "Amount: 0 Note: Add Payment" at bounding box center [739, 355] width 252 height 58
type input "20"
click at [714, 372] on button "Add Payment" at bounding box center [784, 374] width 162 height 18
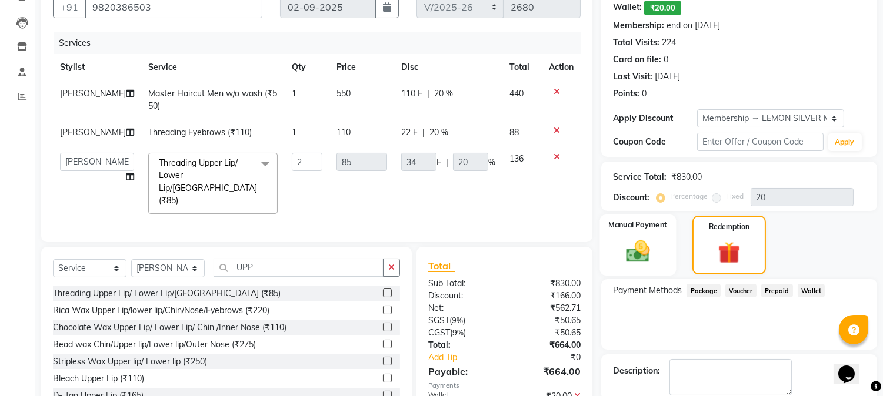
click at [635, 256] on img at bounding box center [638, 252] width 39 height 28
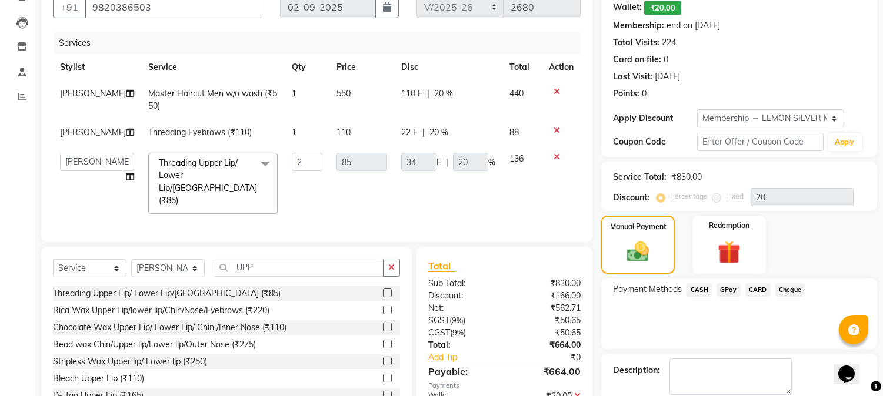
click at [692, 286] on span "CASH" at bounding box center [698, 290] width 25 height 14
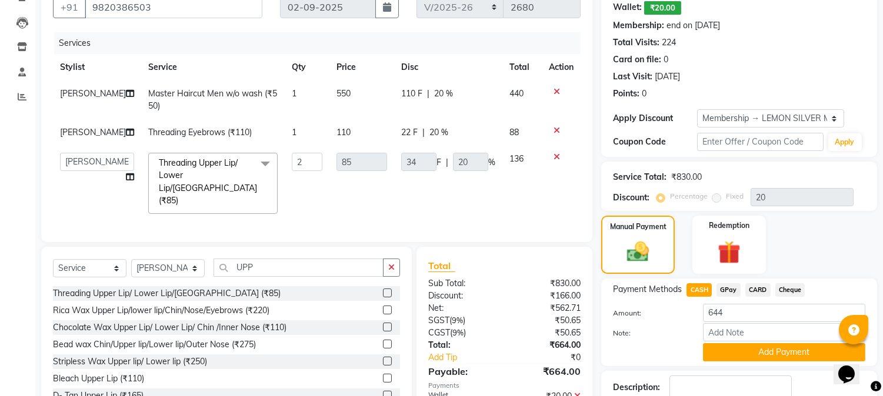
scroll to position [234, 0]
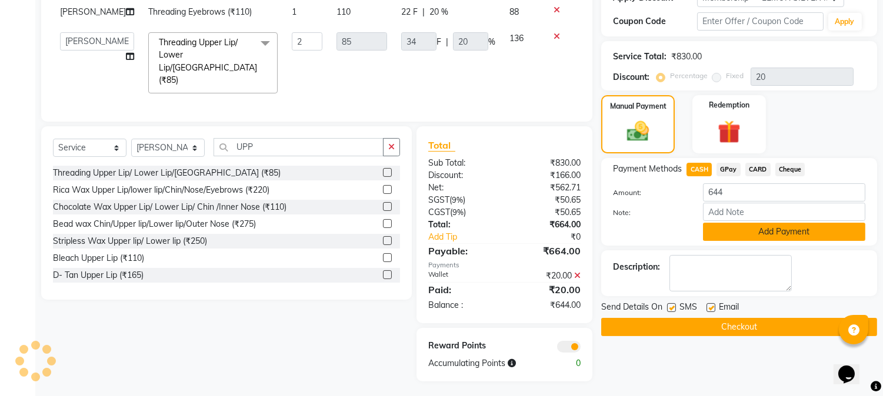
click at [719, 225] on button "Add Payment" at bounding box center [784, 232] width 162 height 18
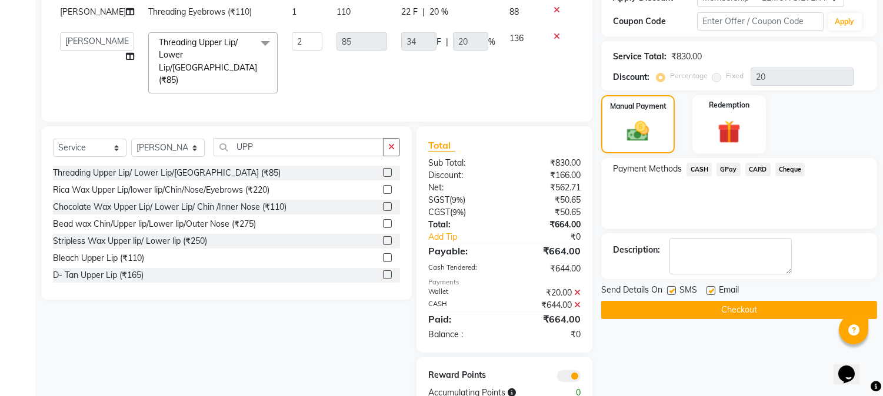
click at [672, 290] on label at bounding box center [671, 290] width 9 height 9
click at [672, 290] on input "checkbox" at bounding box center [671, 292] width 8 height 8
checkbox input "false"
click at [710, 291] on label at bounding box center [710, 290] width 9 height 9
click at [710, 291] on input "checkbox" at bounding box center [710, 292] width 8 height 8
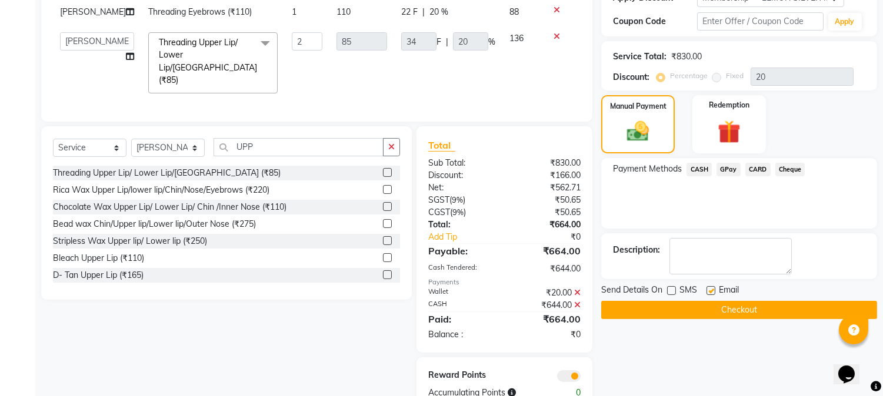
checkbox input "false"
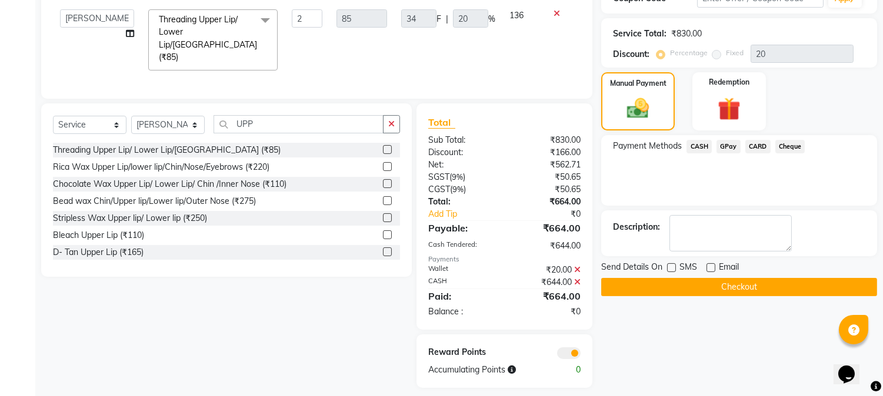
scroll to position [263, 0]
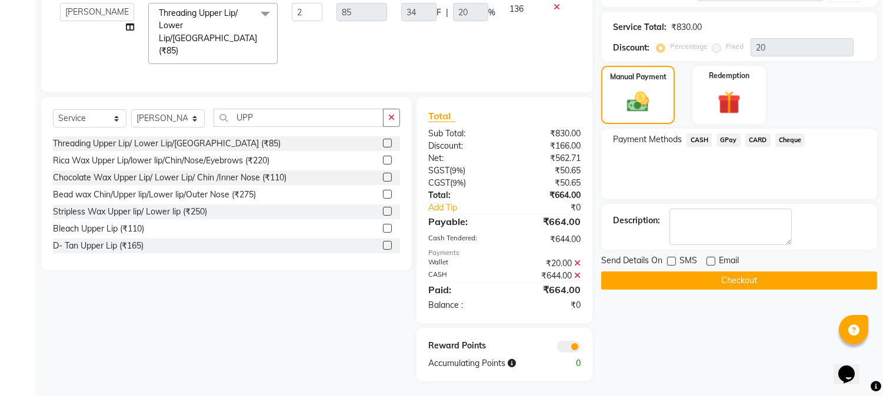
click at [642, 281] on button "Checkout" at bounding box center [739, 281] width 276 height 18
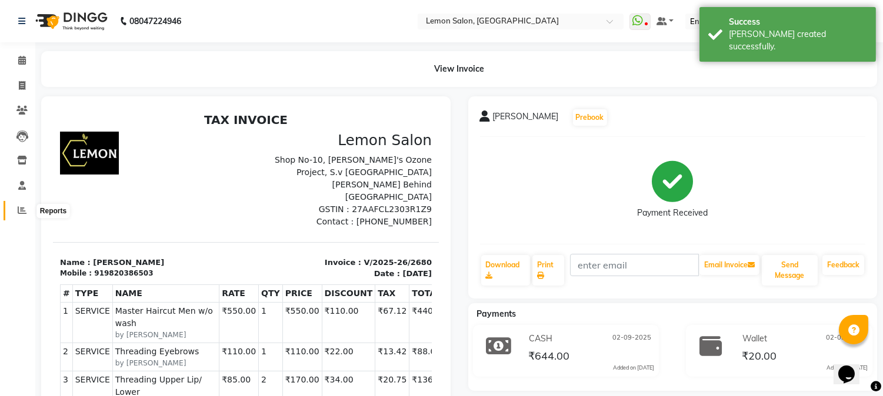
click at [20, 213] on icon at bounding box center [22, 210] width 9 height 9
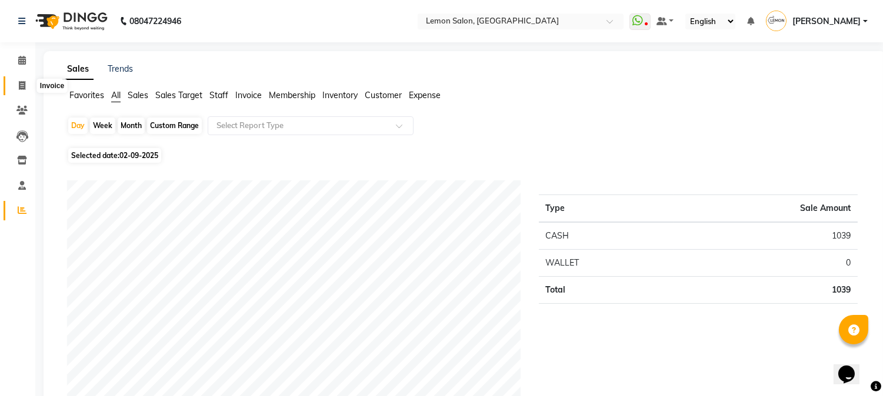
click at [26, 85] on span at bounding box center [22, 86] width 21 height 14
select select "565"
select select "service"
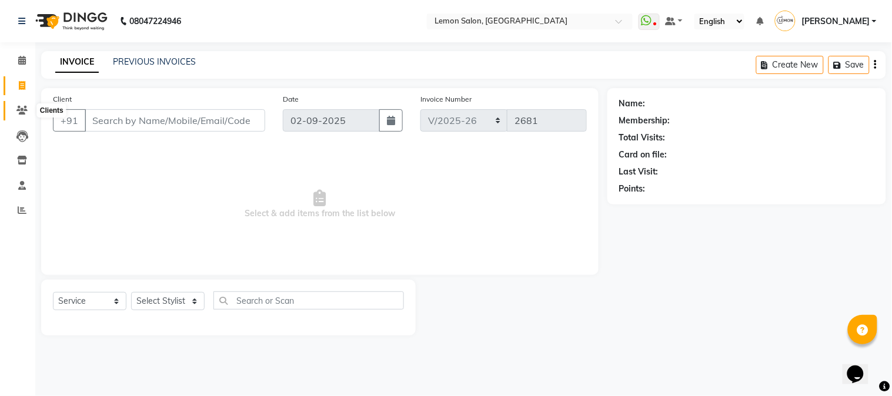
click at [21, 114] on icon at bounding box center [21, 110] width 11 height 9
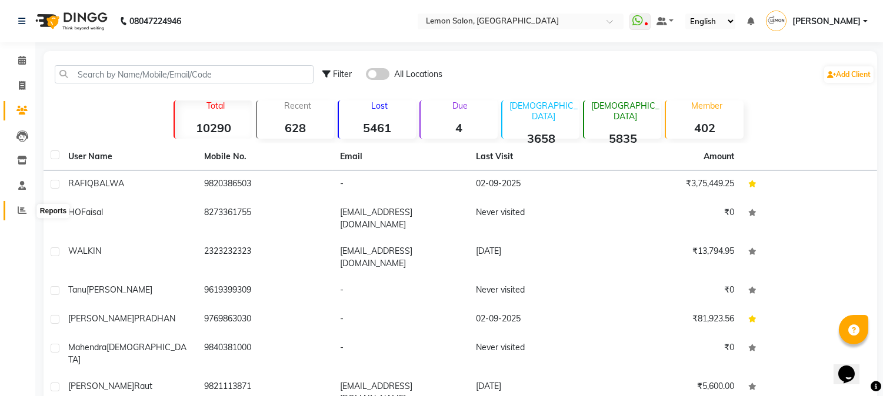
click at [18, 211] on icon at bounding box center [22, 210] width 9 height 9
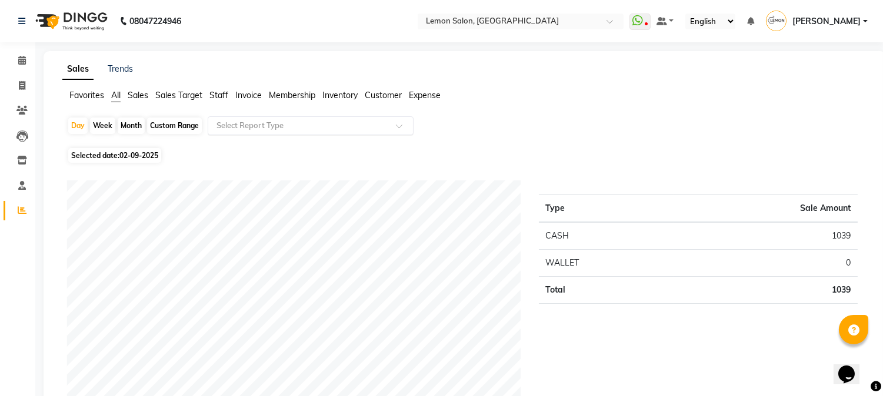
click at [336, 124] on input "text" at bounding box center [298, 126] width 169 height 12
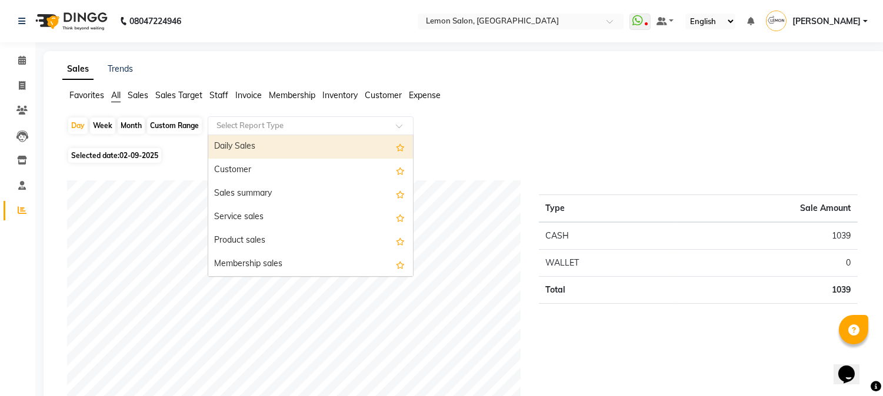
click at [302, 124] on input "text" at bounding box center [298, 126] width 169 height 12
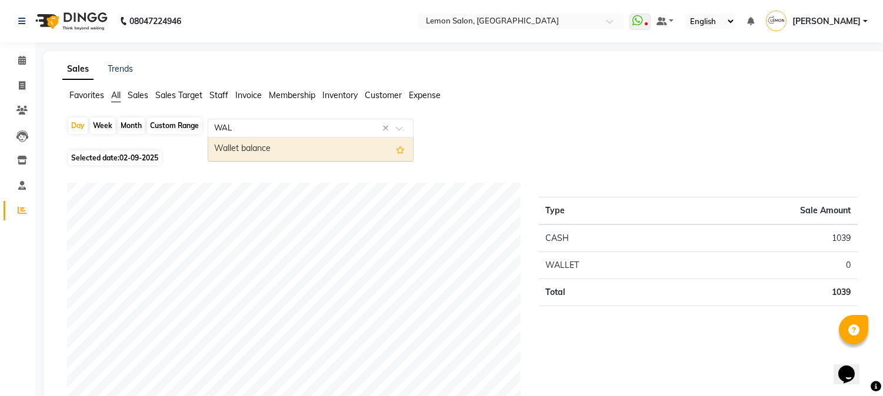
type input "WALL"
click at [272, 147] on div "Wallet balance" at bounding box center [310, 150] width 205 height 24
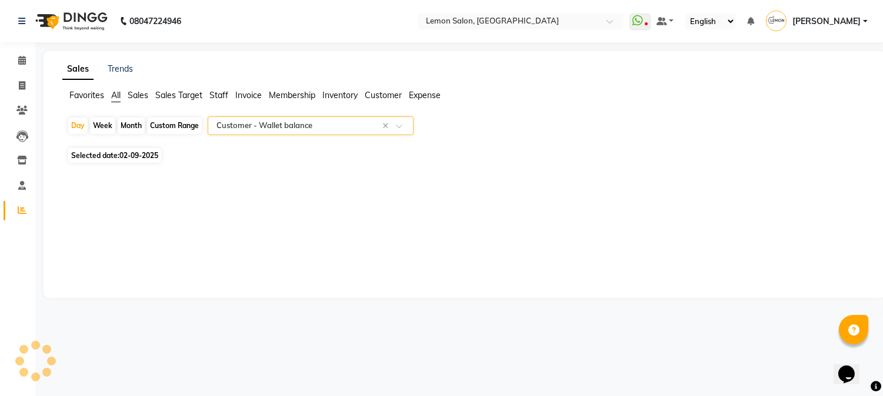
select select "csv"
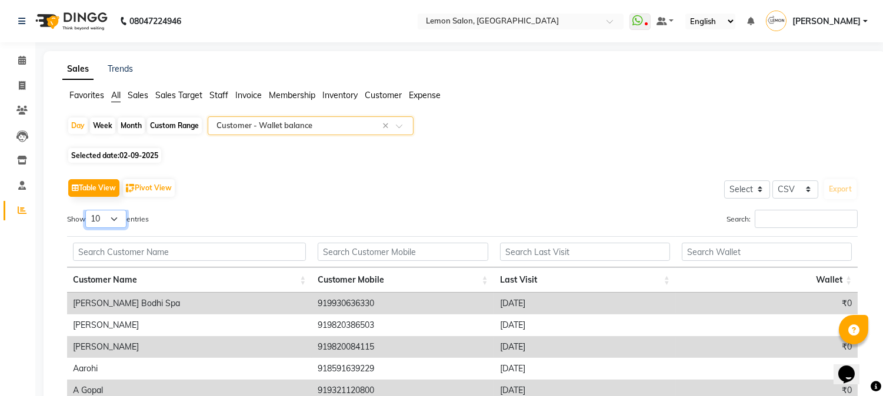
click at [112, 222] on select "10 25 50 100" at bounding box center [105, 219] width 41 height 18
select select "100"
click at [87, 210] on select "10 25 50 100" at bounding box center [105, 219] width 41 height 18
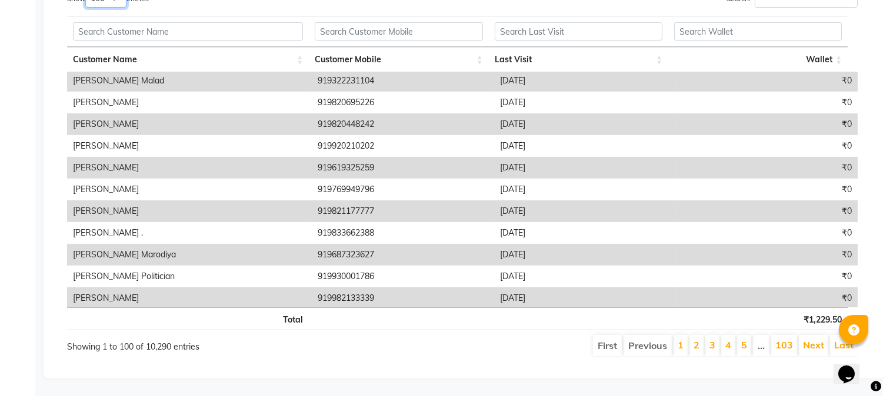
scroll to position [665, 0]
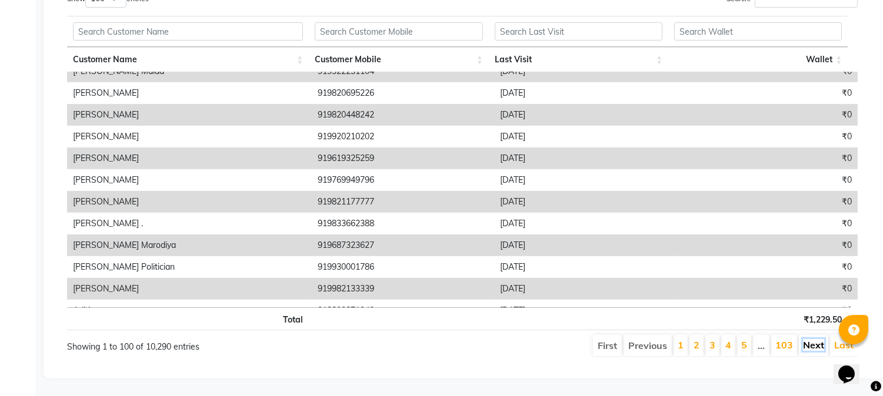
click at [812, 339] on link "Next" at bounding box center [813, 345] width 21 height 12
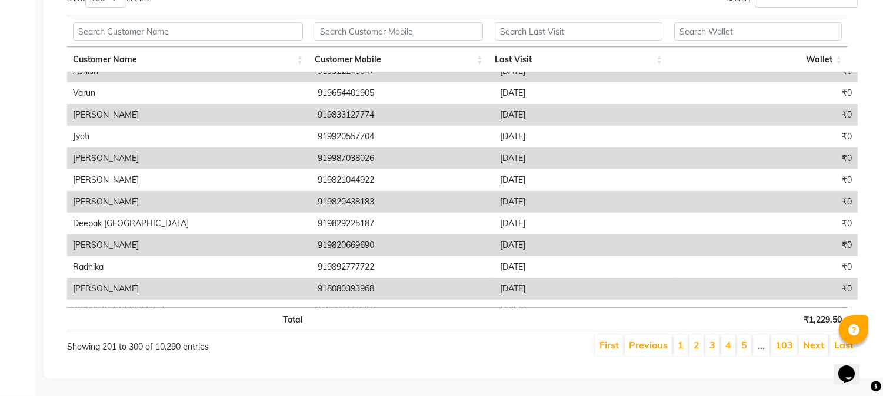
click at [812, 339] on link "Next" at bounding box center [813, 345] width 21 height 12
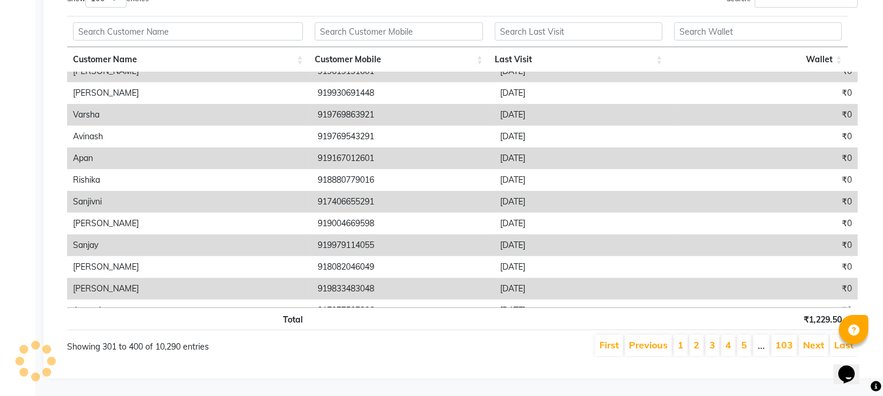
click at [812, 339] on link "Next" at bounding box center [813, 345] width 21 height 12
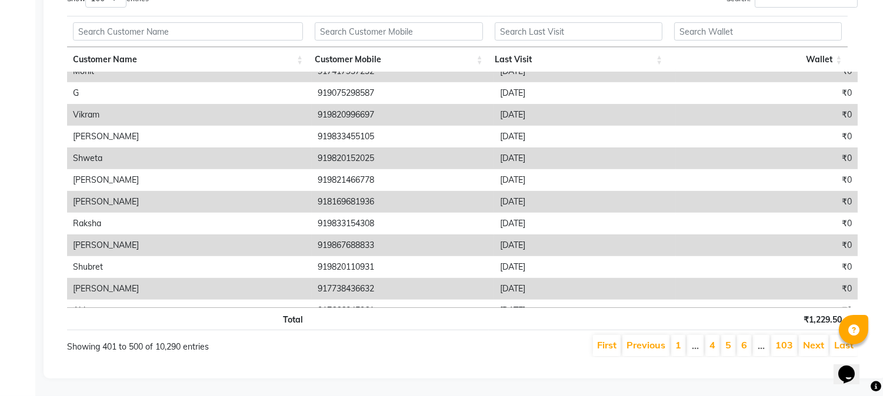
click at [812, 339] on link "Next" at bounding box center [813, 345] width 21 height 12
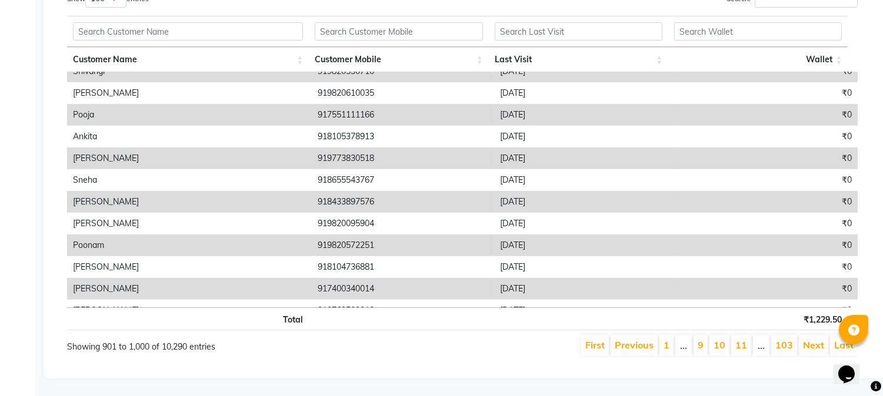
click at [812, 339] on link "Next" at bounding box center [813, 345] width 21 height 12
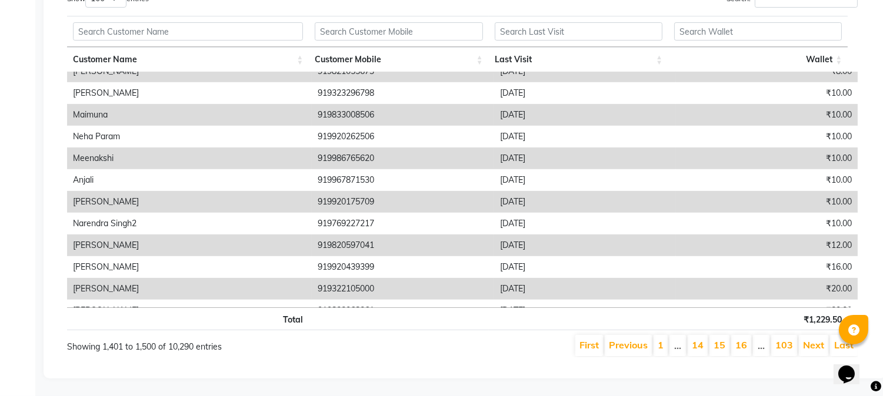
click at [812, 339] on link "Next" at bounding box center [813, 345] width 21 height 12
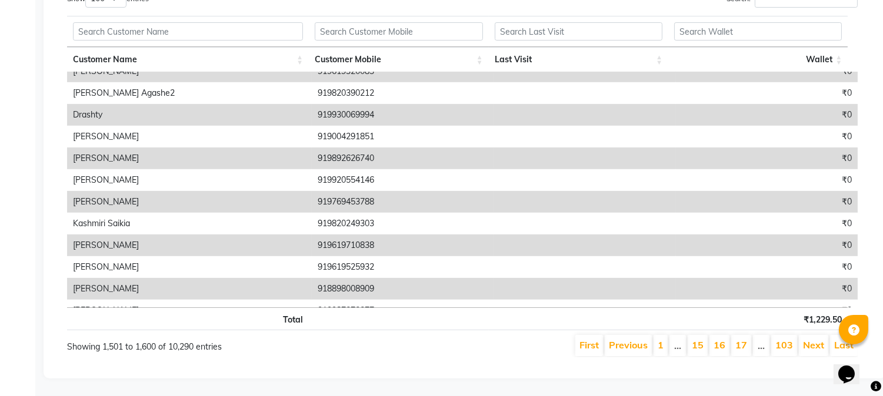
click at [812, 339] on link "Next" at bounding box center [813, 345] width 21 height 12
click at [630, 339] on link "Previous" at bounding box center [628, 345] width 39 height 12
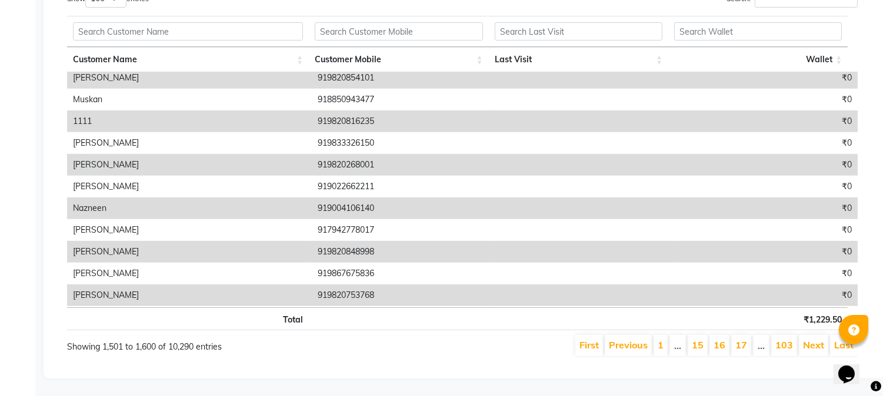
scroll to position [1000, 0]
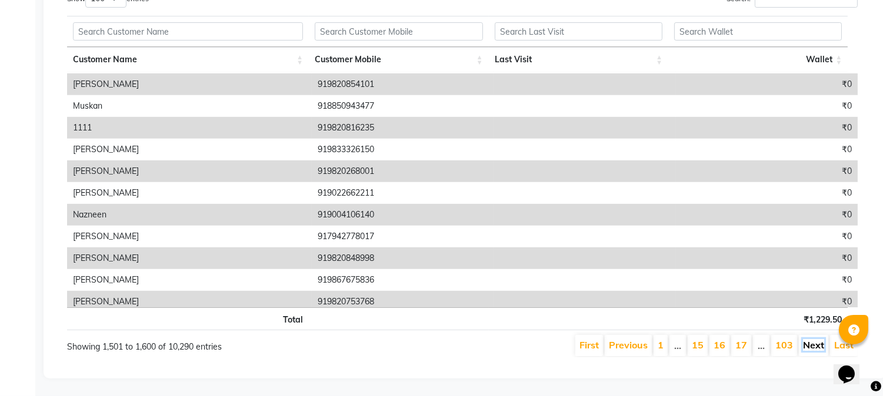
click at [815, 339] on link "Next" at bounding box center [813, 345] width 21 height 12
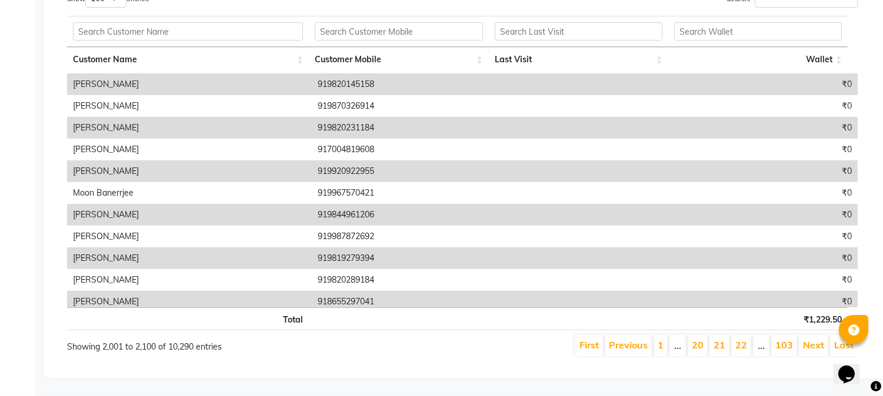
click at [815, 339] on link "Next" at bounding box center [813, 345] width 21 height 12
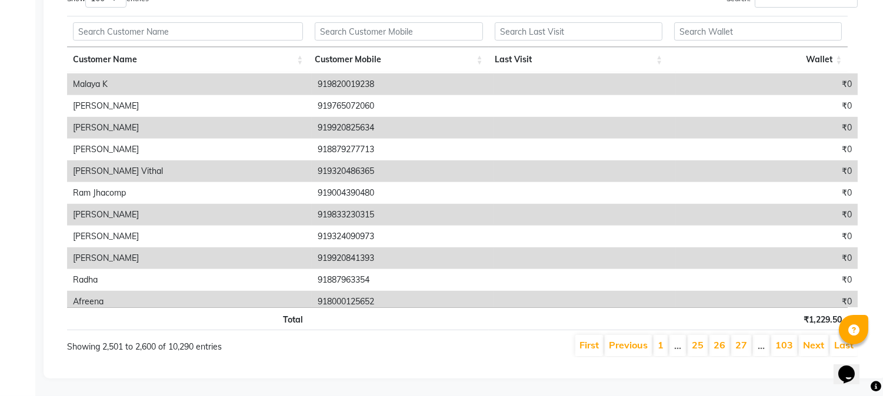
scroll to position [1255, 0]
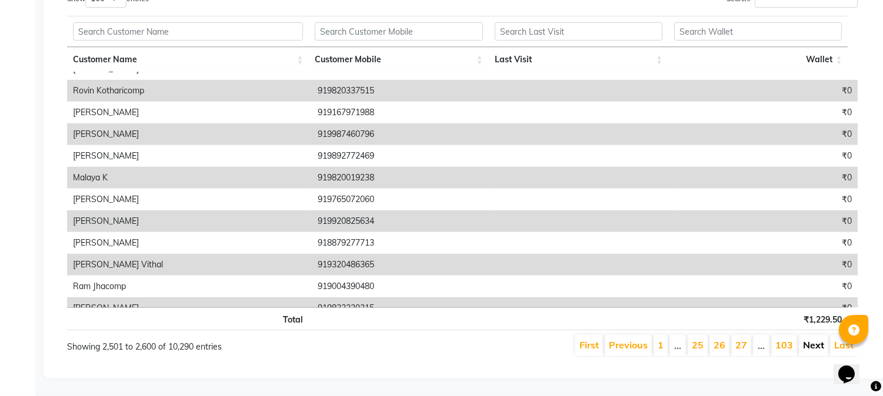
click at [813, 339] on link "Next" at bounding box center [813, 345] width 21 height 12
click at [814, 339] on link "Next" at bounding box center [813, 345] width 21 height 12
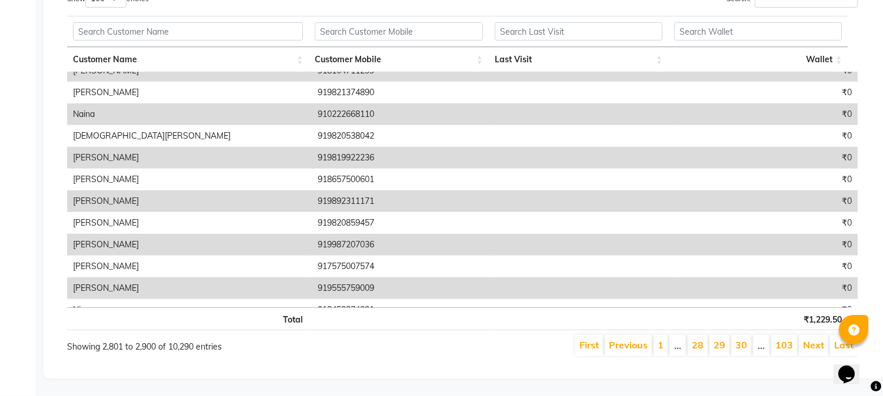
scroll to position [1415, 0]
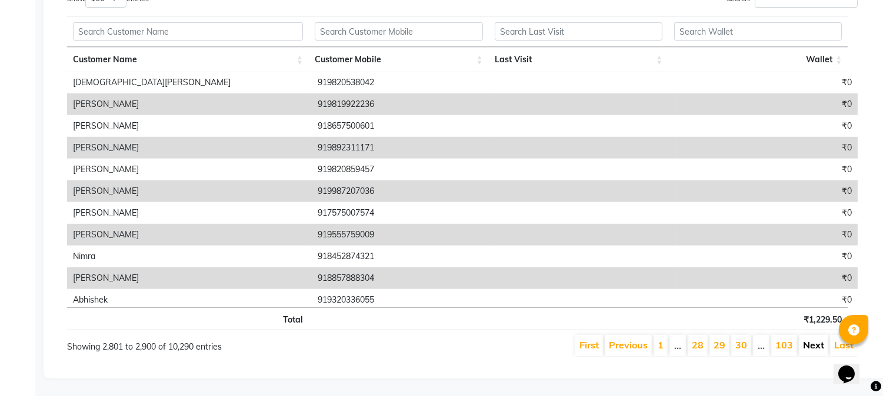
click at [812, 339] on link "Next" at bounding box center [813, 345] width 21 height 12
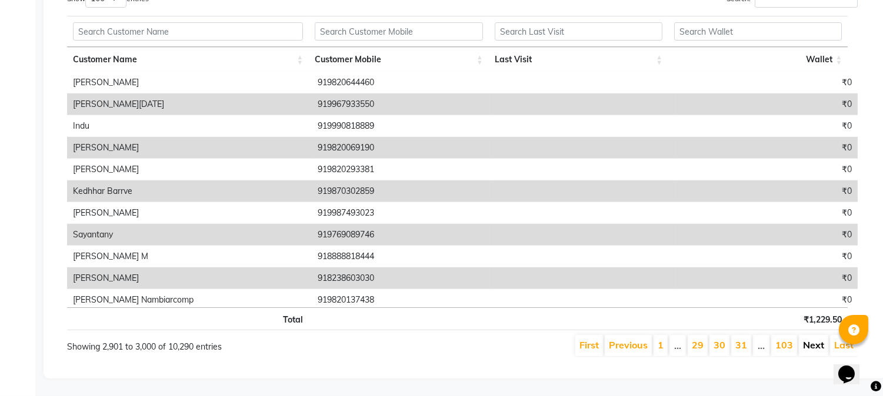
click at [812, 339] on link "Next" at bounding box center [813, 345] width 21 height 12
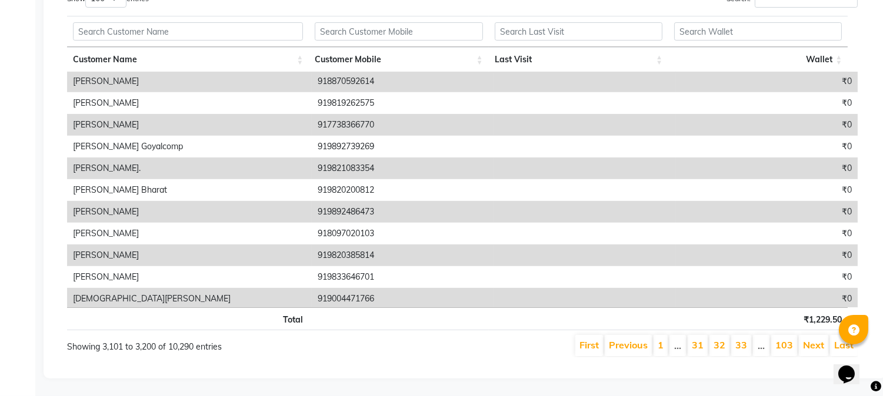
scroll to position [859, 0]
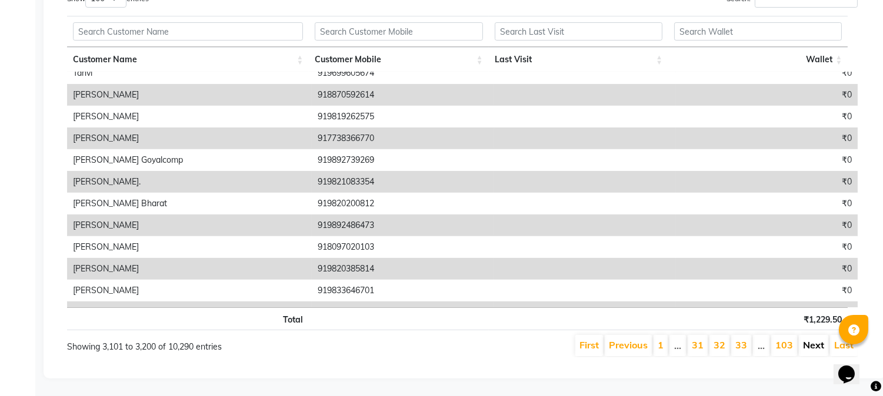
click at [818, 339] on link "Next" at bounding box center [813, 345] width 21 height 12
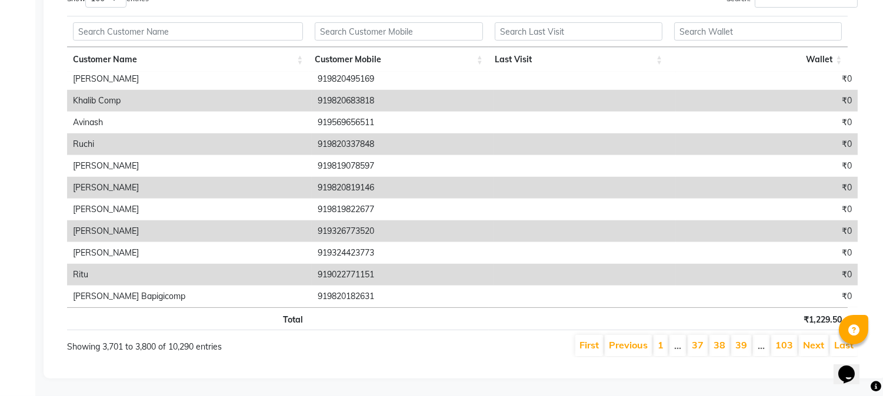
scroll to position [1590, 0]
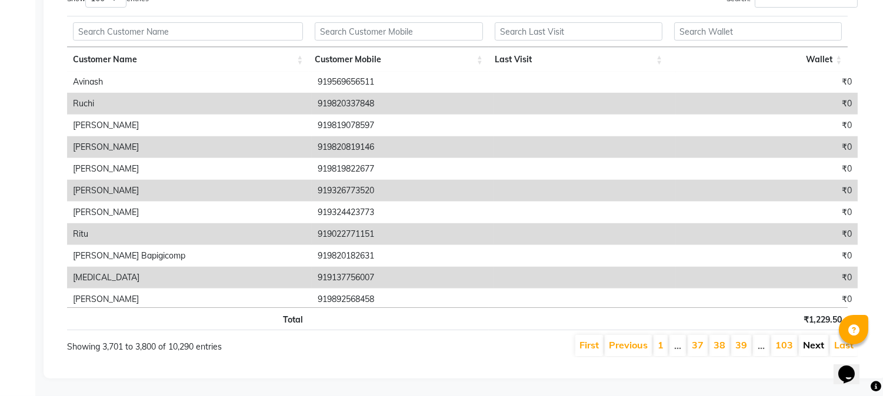
click at [813, 339] on link "Next" at bounding box center [813, 345] width 21 height 12
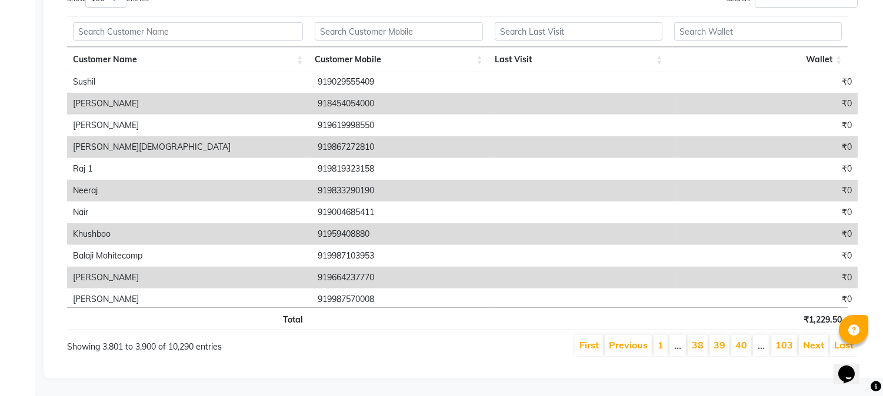
click at [813, 339] on link "Next" at bounding box center [813, 345] width 21 height 12
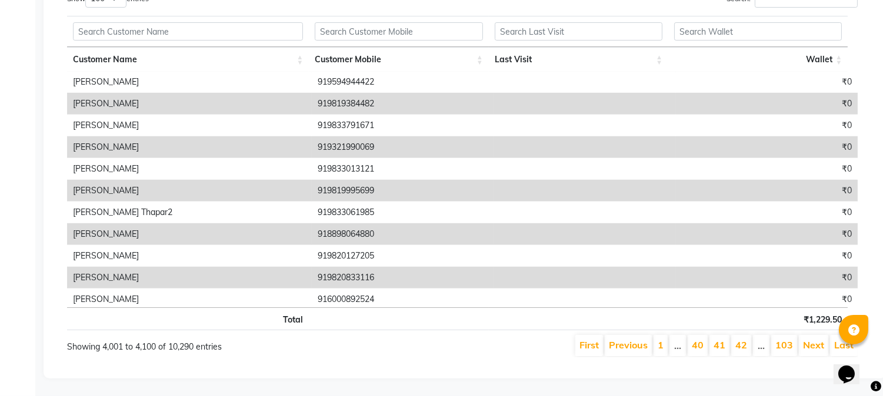
click at [813, 339] on link "Next" at bounding box center [813, 345] width 21 height 12
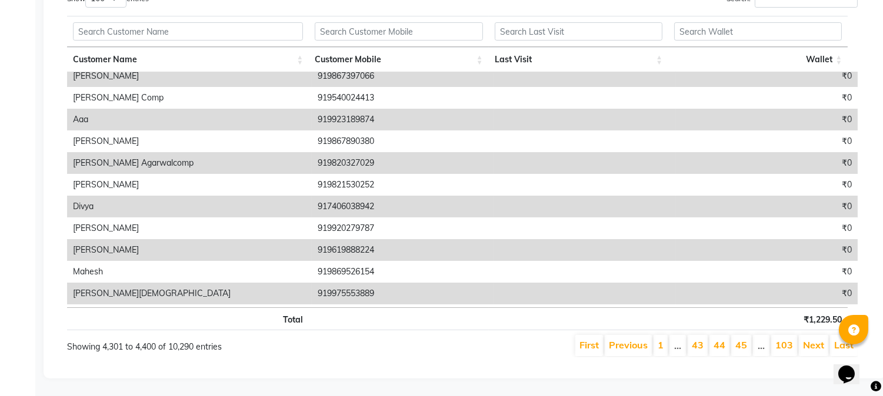
scroll to position [0, 0]
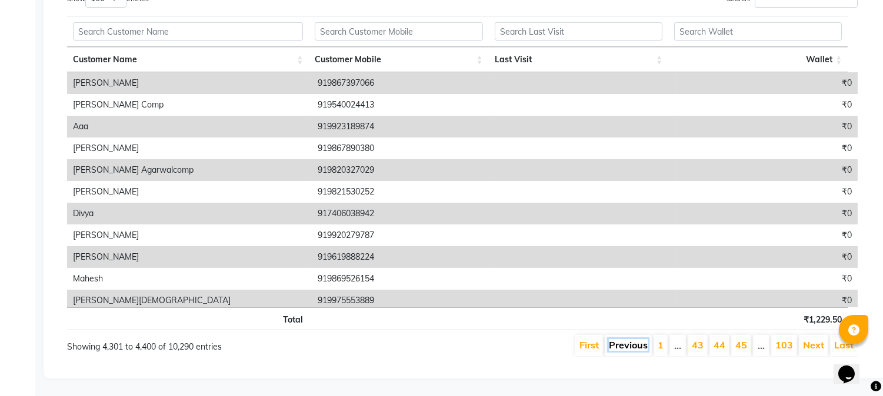
click at [627, 339] on link "Previous" at bounding box center [628, 345] width 39 height 12
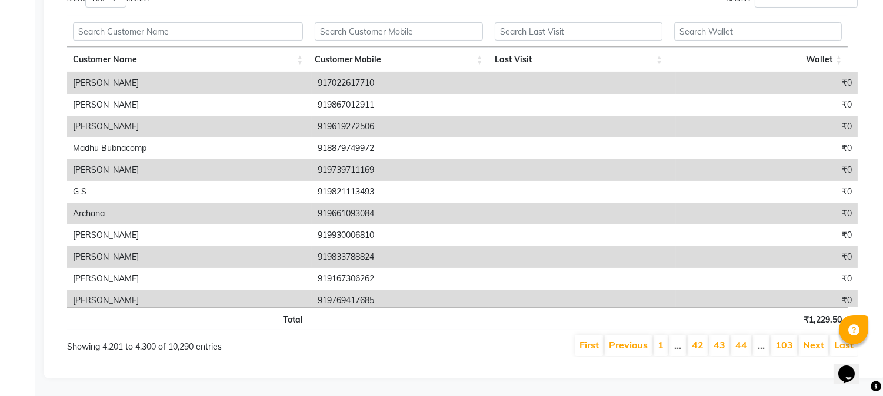
click at [627, 339] on link "Previous" at bounding box center [628, 345] width 39 height 12
click at [812, 339] on link "Next" at bounding box center [813, 345] width 21 height 12
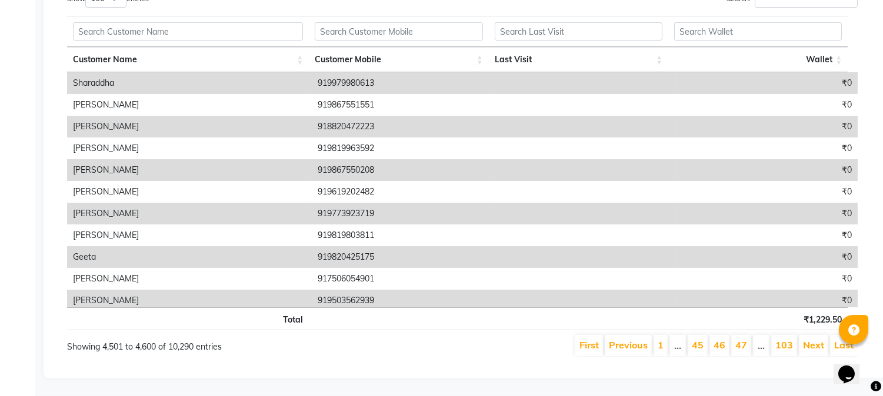
click at [812, 339] on link "Next" at bounding box center [813, 345] width 21 height 12
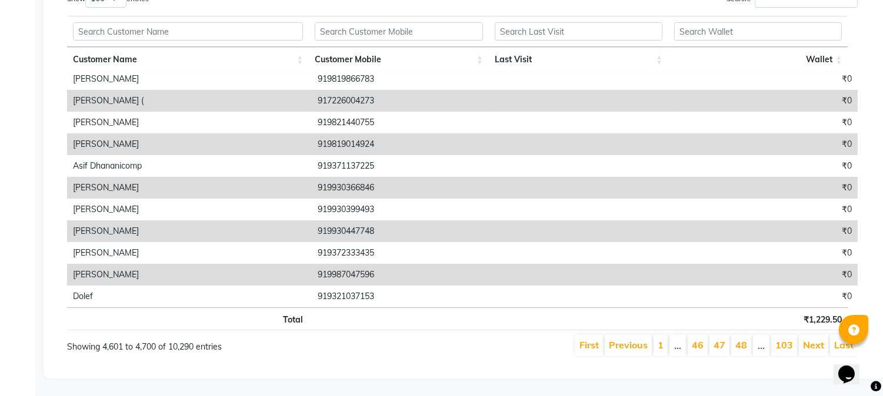
scroll to position [52, 0]
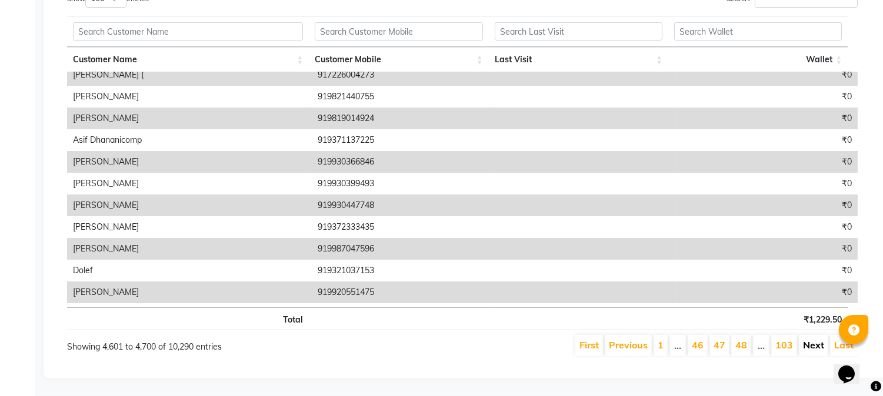
click at [816, 339] on link "Next" at bounding box center [813, 345] width 21 height 12
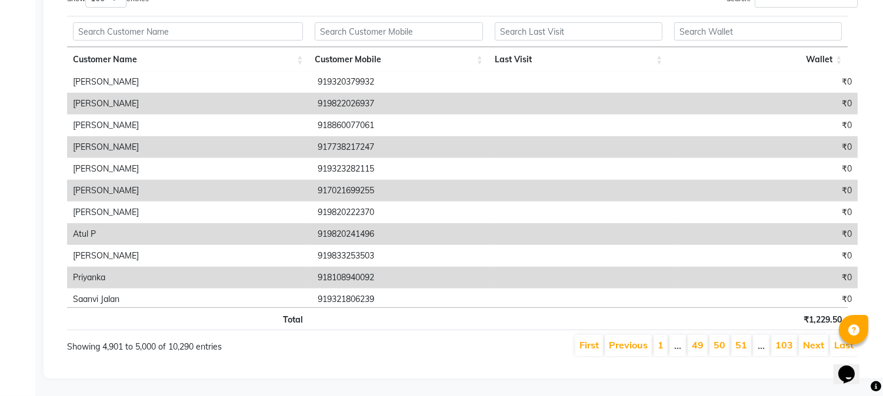
scroll to position [1485, 0]
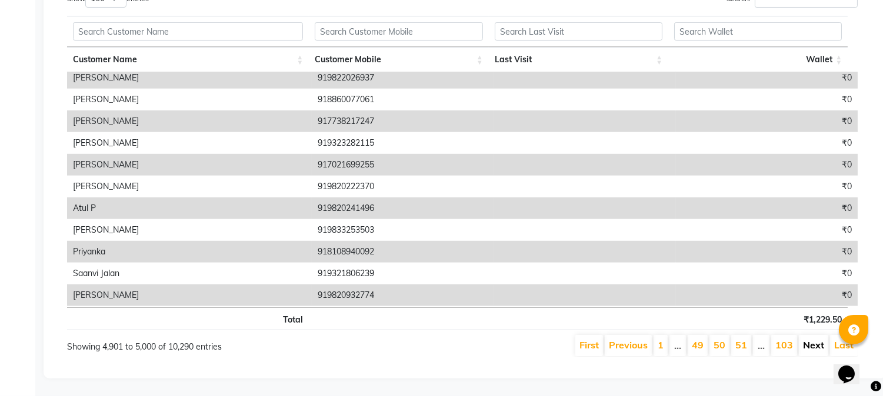
click at [812, 339] on link "Next" at bounding box center [813, 345] width 21 height 12
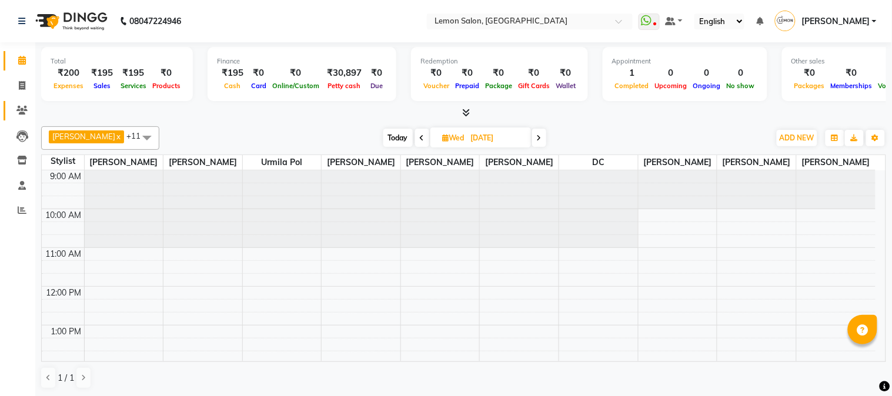
click at [19, 119] on link "Clients" at bounding box center [18, 110] width 28 height 19
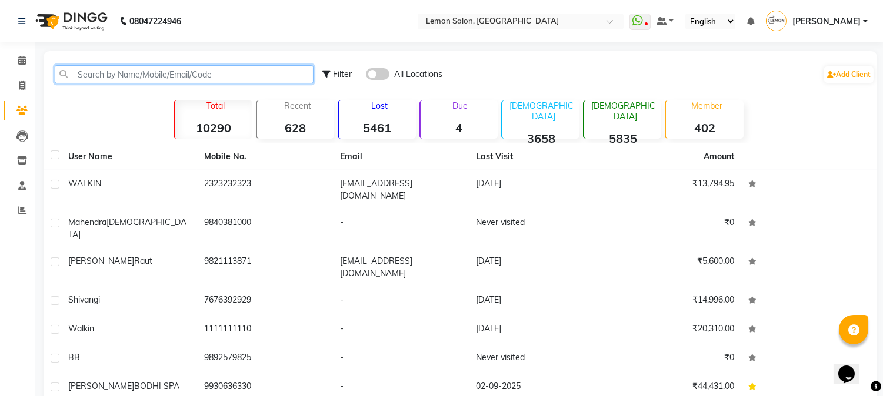
click at [102, 75] on input "text" at bounding box center [184, 74] width 259 height 18
click at [113, 71] on input "text" at bounding box center [184, 74] width 259 height 18
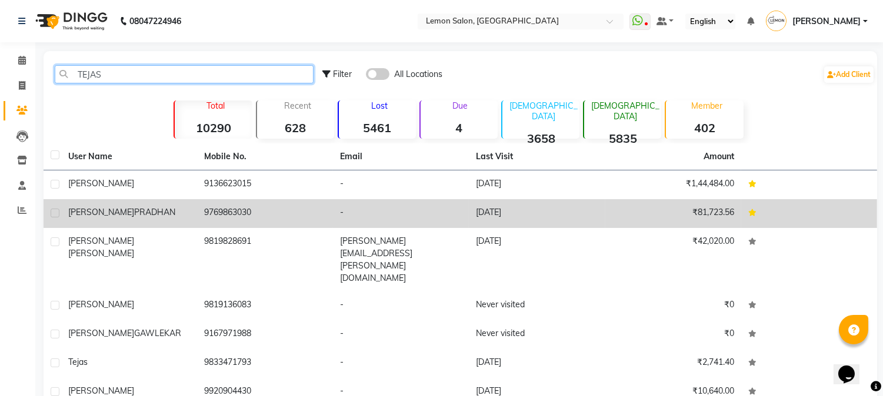
type input "TEJAS"
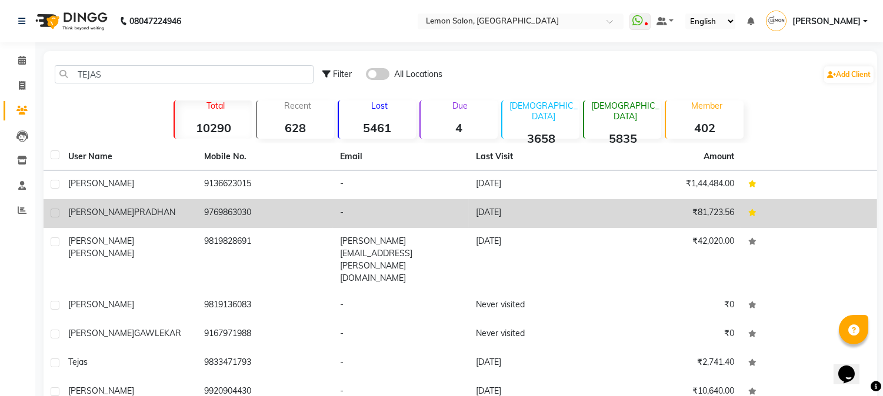
click at [236, 210] on td "9769863030" at bounding box center [265, 213] width 136 height 29
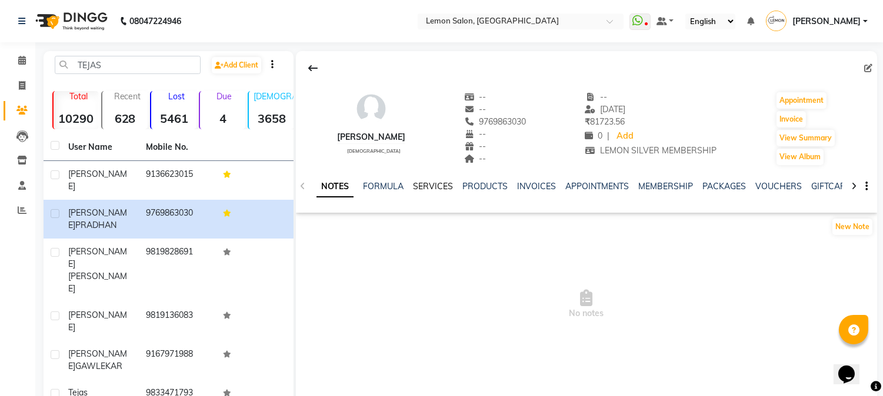
click at [432, 185] on link "SERVICES" at bounding box center [433, 186] width 40 height 11
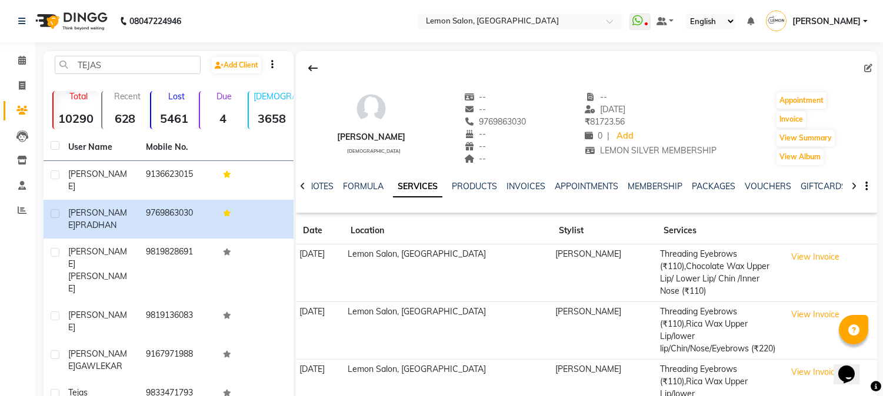
drag, startPoint x: 485, startPoint y: 122, endPoint x: 546, endPoint y: 122, distance: 60.6
click at [546, 122] on div "TEJASHRI PRADHAN female -- -- 9769863030 Mobile No. -- -- -- -- 03-08-2025 ₹ 81…" at bounding box center [586, 122] width 581 height 87
copy span "9769863030"
